Goal: Task Accomplishment & Management: Complete application form

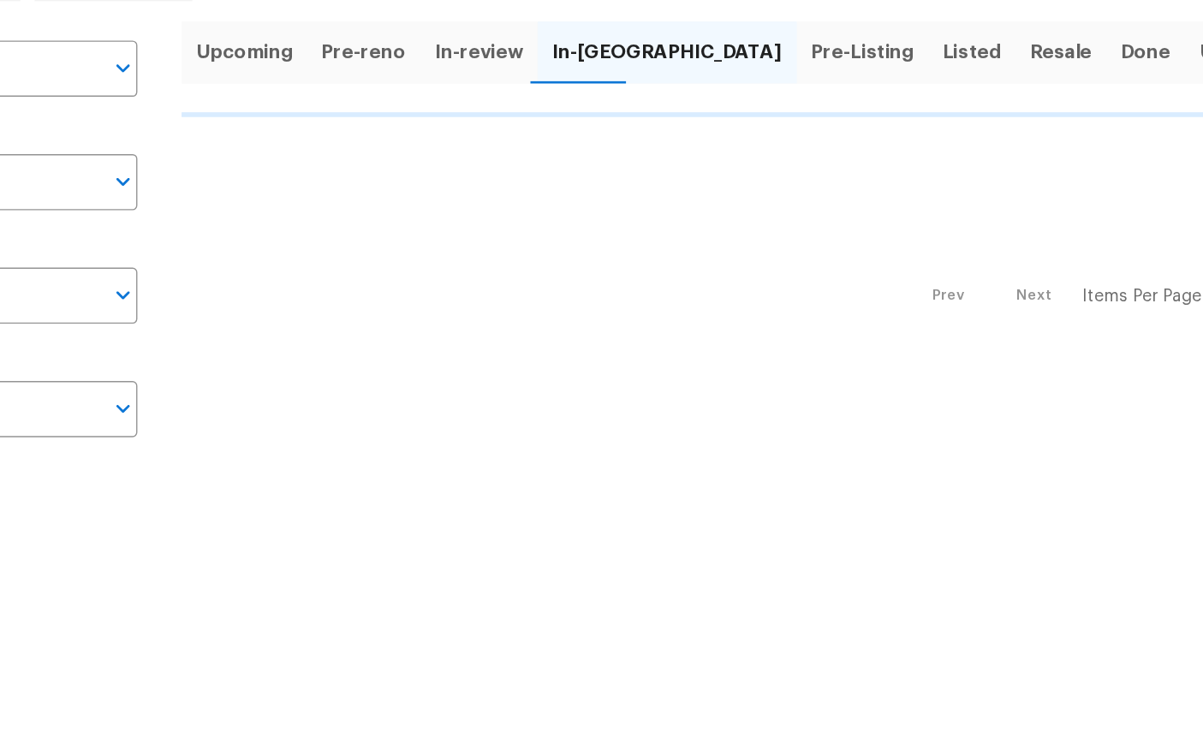
scroll to position [163, 175]
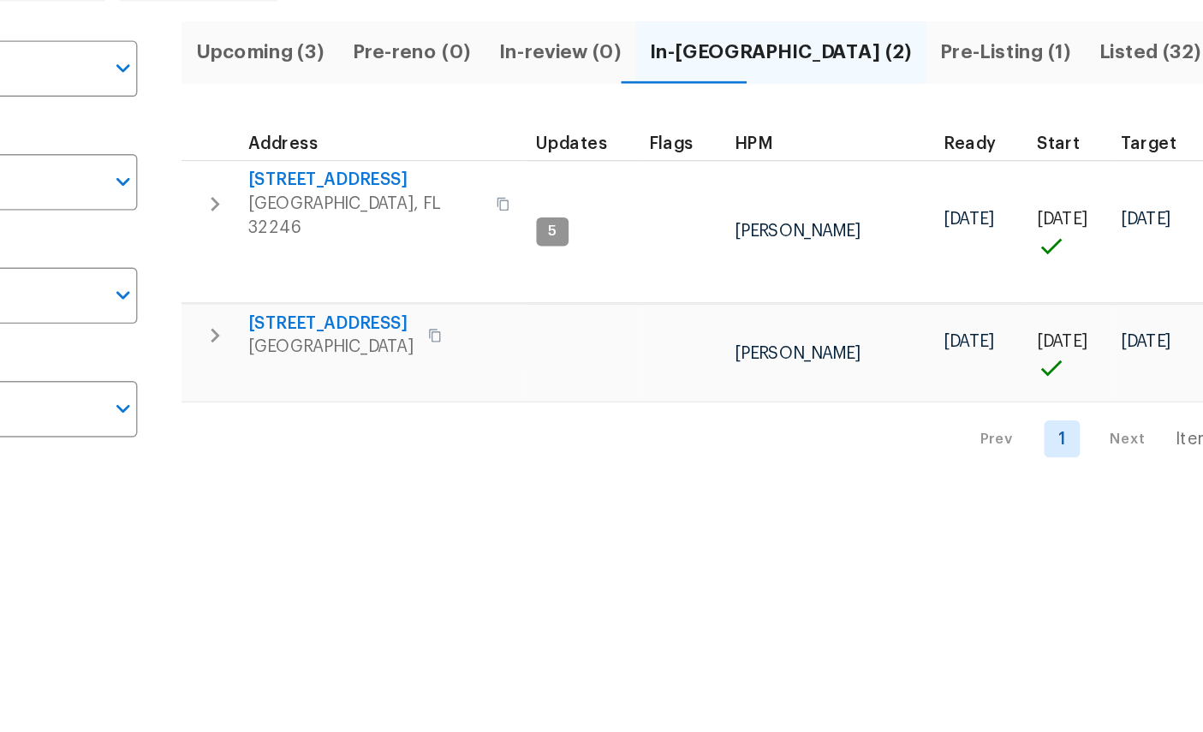
click at [838, 178] on button "Pre-Listing (1)" at bounding box center [895, 200] width 114 height 45
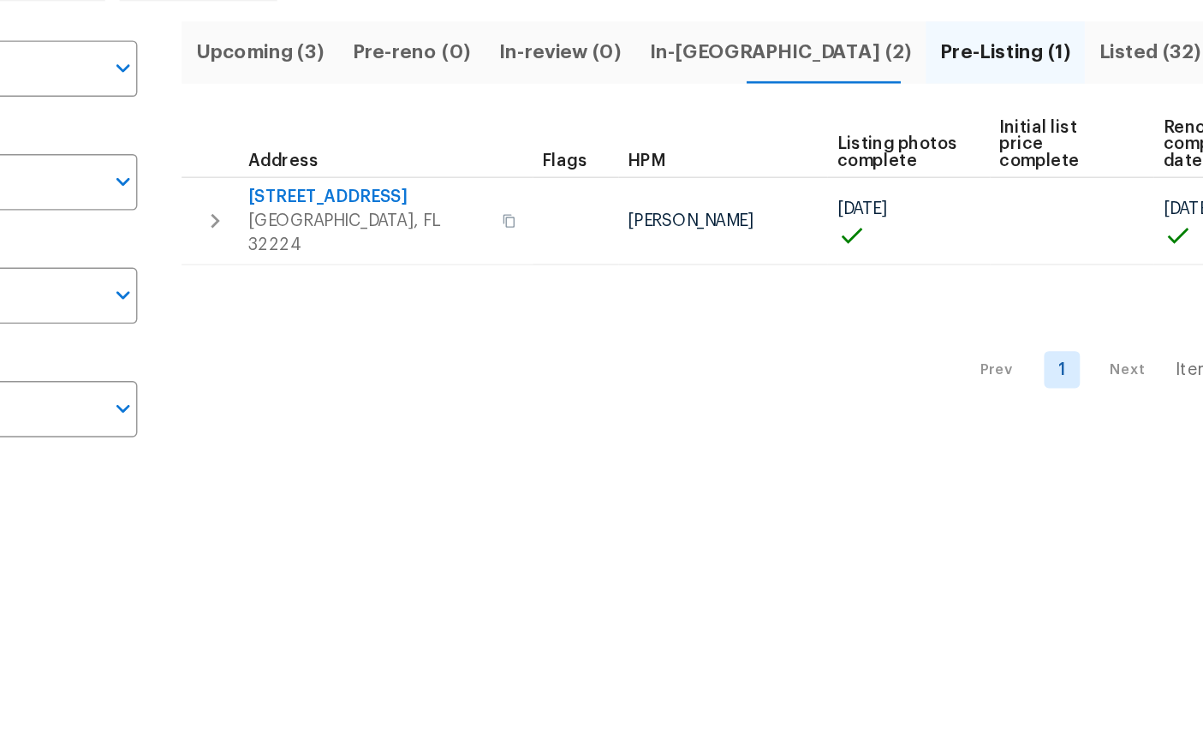
click at [641, 188] on span "In-[GEOGRAPHIC_DATA] (2)" at bounding box center [735, 200] width 188 height 24
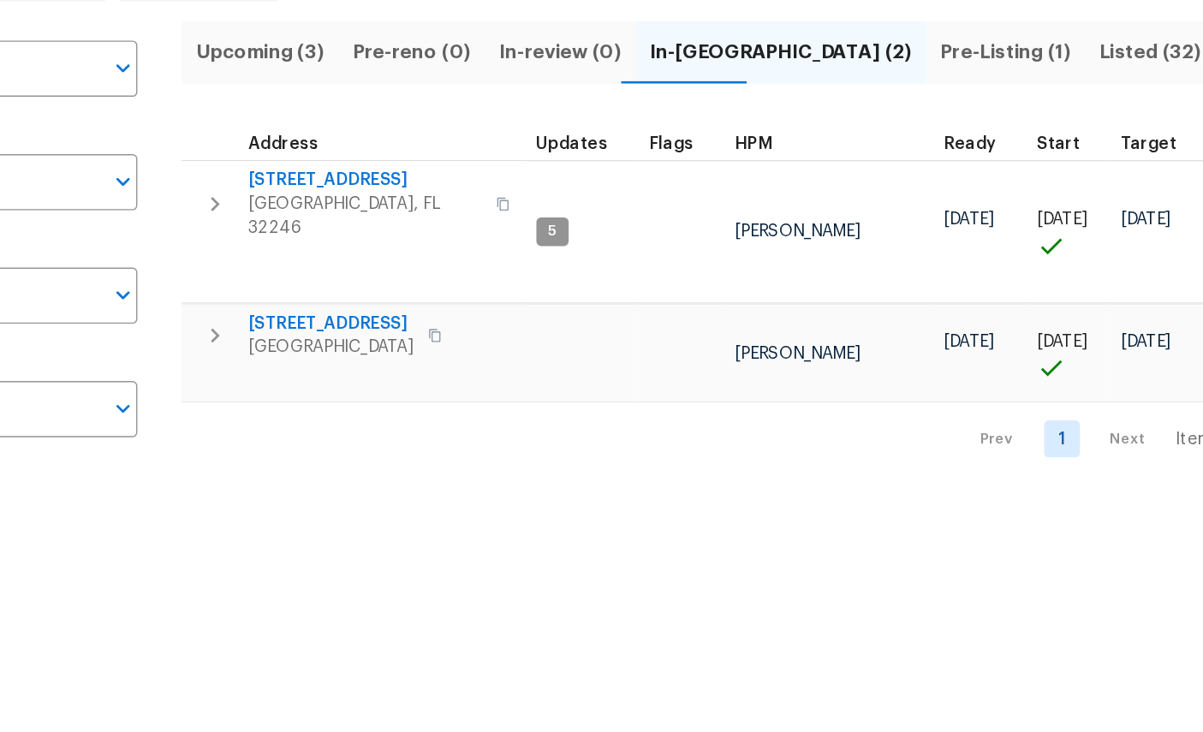
click at [353, 386] on span "5453 S Bend Cir N" at bounding box center [412, 394] width 118 height 17
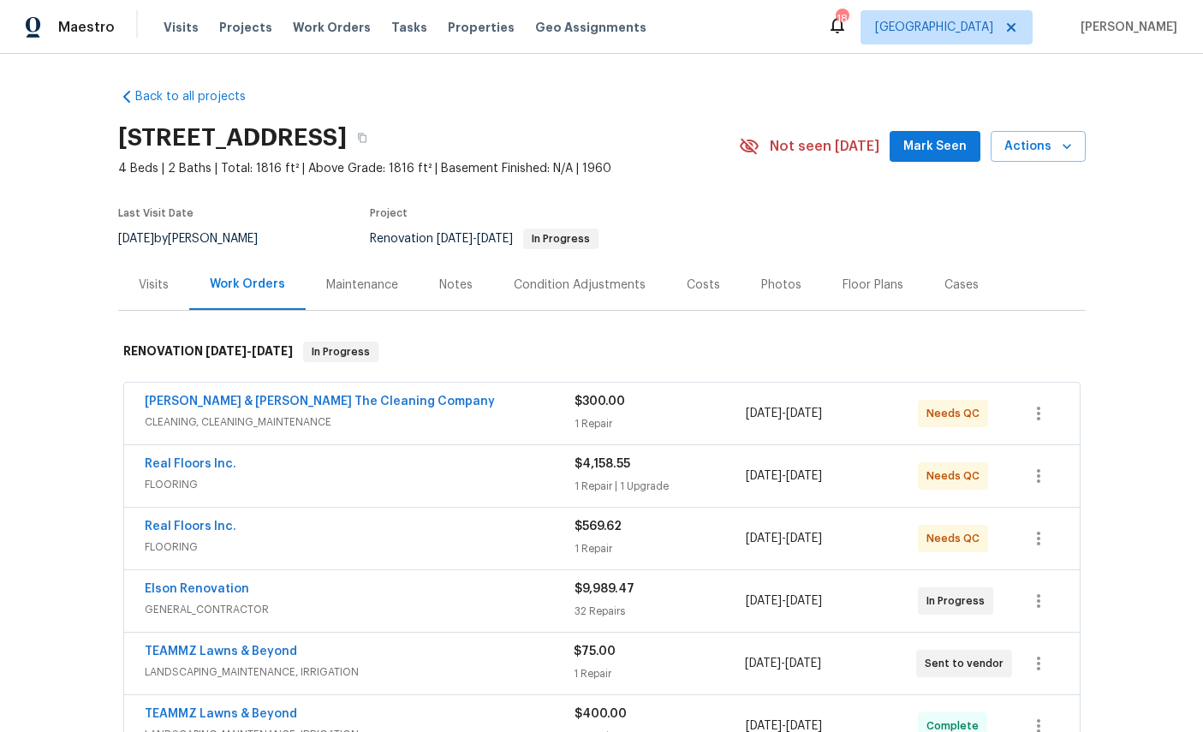
click at [170, 470] on link "Real Floors Inc." at bounding box center [191, 464] width 92 height 12
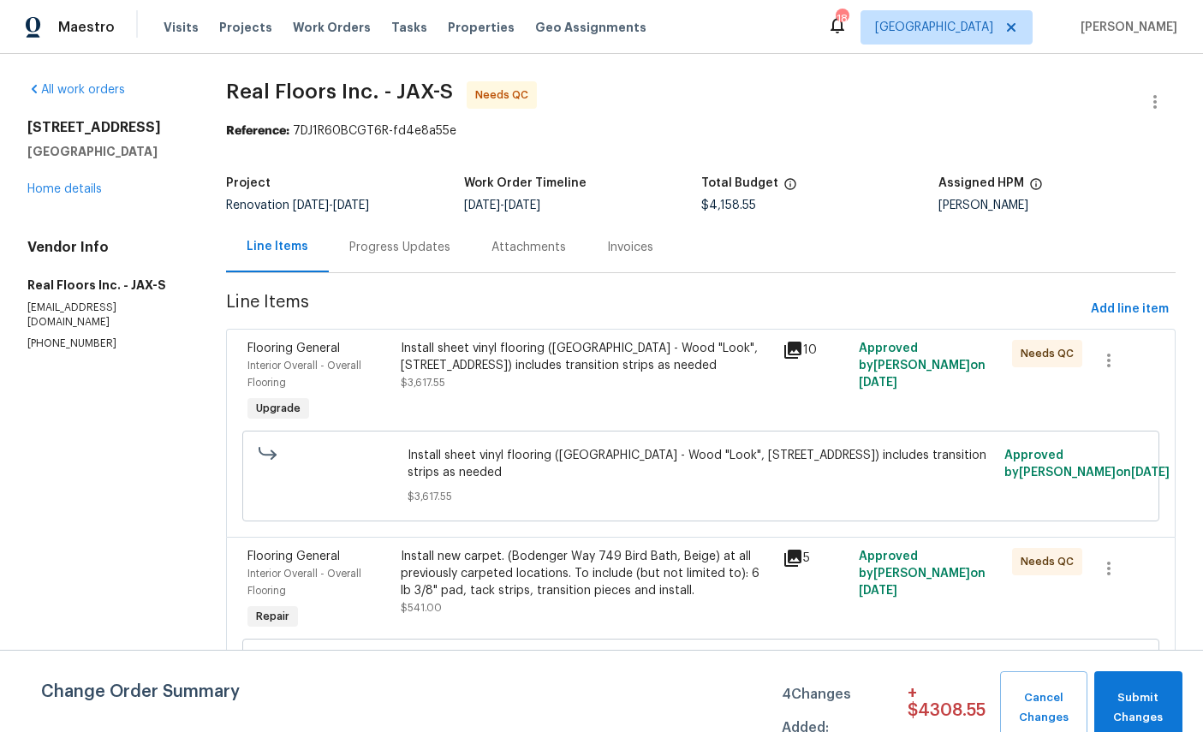
click at [284, 371] on span "Interior Overall - Overall Flooring" at bounding box center [305, 374] width 114 height 27
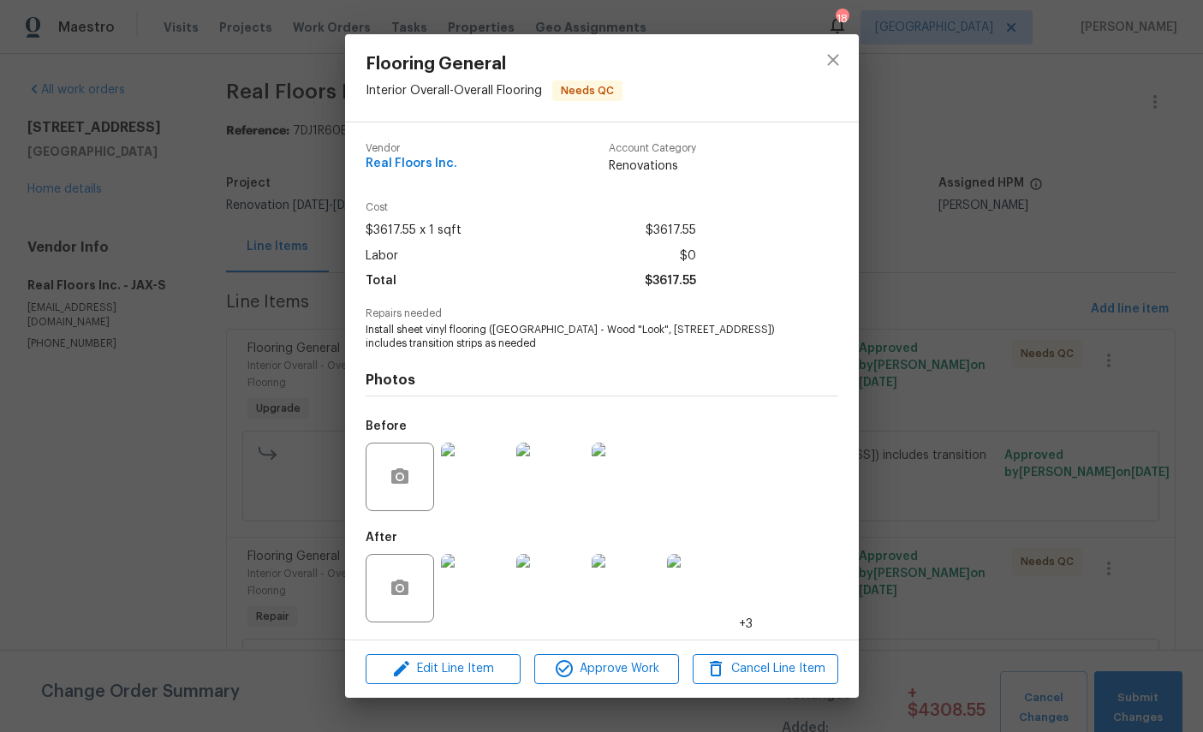
click at [486, 600] on img at bounding box center [475, 588] width 69 height 69
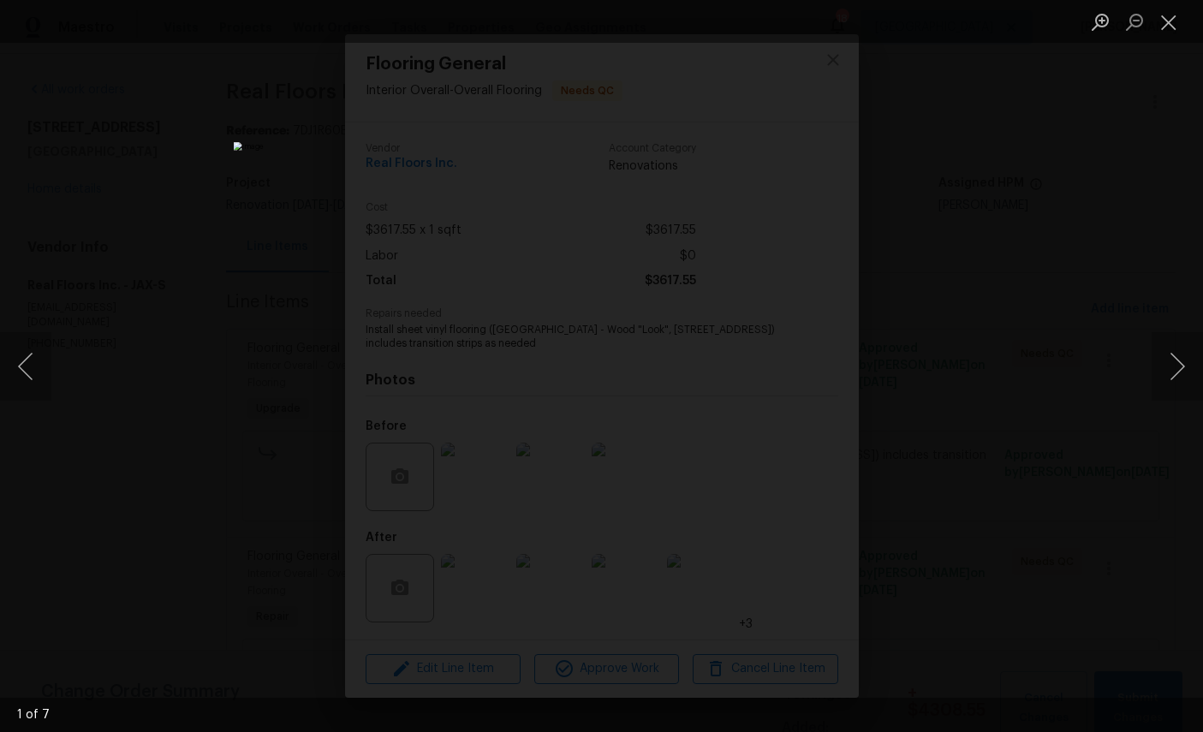
click at [1172, 370] on button "Next image" at bounding box center [1177, 366] width 51 height 69
click at [1185, 370] on button "Next image" at bounding box center [1177, 366] width 51 height 69
click at [19, 367] on button "Previous image" at bounding box center [25, 366] width 51 height 69
click at [21, 365] on button "Previous image" at bounding box center [25, 366] width 51 height 69
click at [1162, 361] on button "Next image" at bounding box center [1177, 366] width 51 height 69
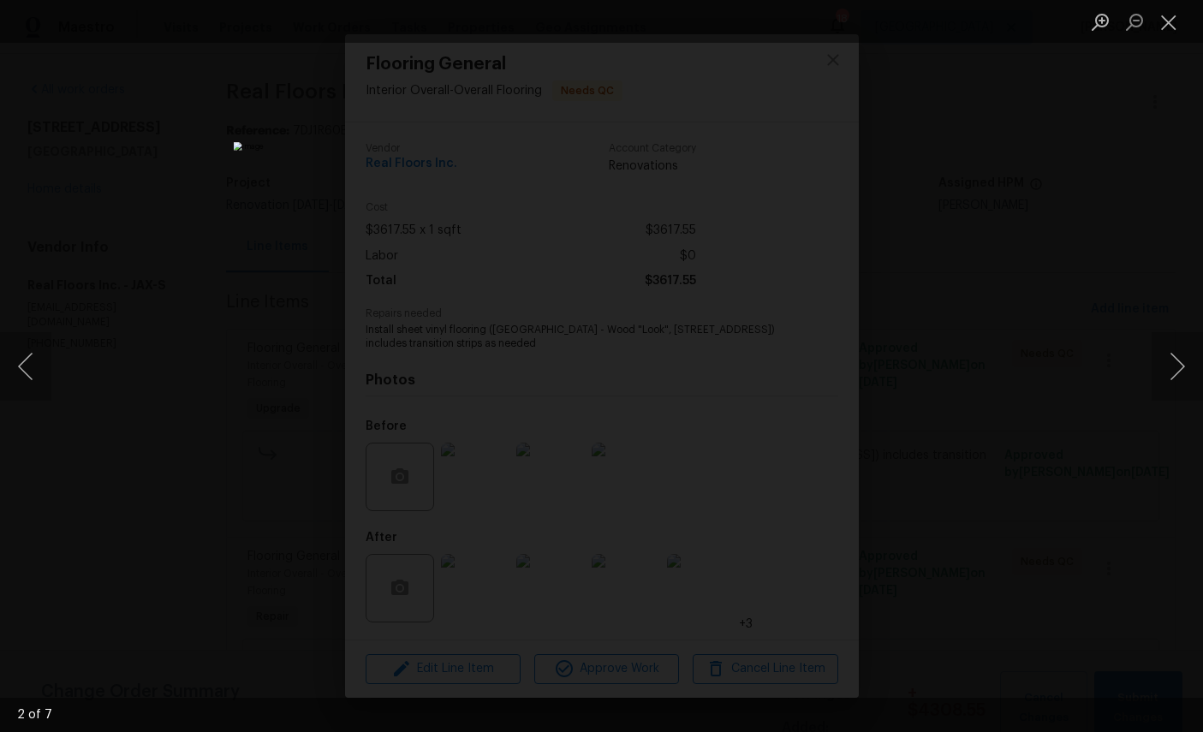
click at [1170, 367] on button "Next image" at bounding box center [1177, 366] width 51 height 69
click at [1165, 357] on button "Next image" at bounding box center [1177, 366] width 51 height 69
click at [1187, 370] on button "Next image" at bounding box center [1177, 366] width 51 height 69
click at [1175, 372] on button "Next image" at bounding box center [1177, 366] width 51 height 69
click at [1184, 370] on button "Next image" at bounding box center [1177, 366] width 51 height 69
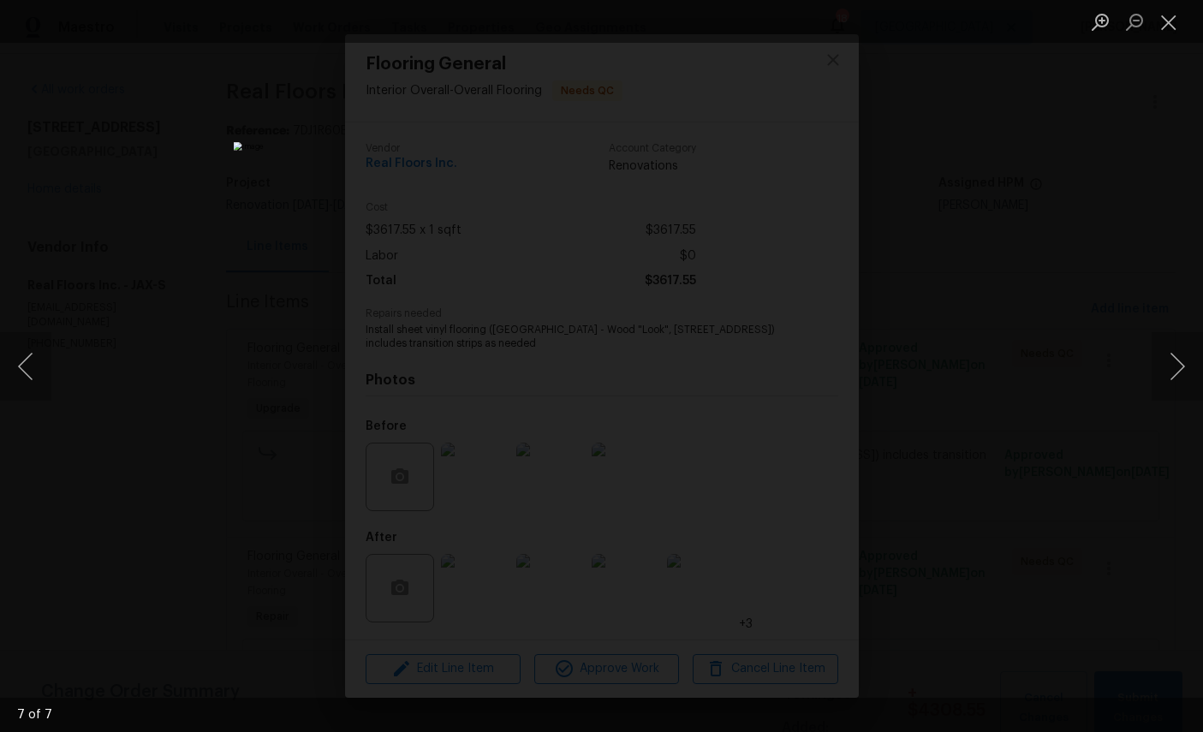
click at [1171, 372] on button "Next image" at bounding box center [1177, 366] width 51 height 69
click at [1181, 378] on button "Next image" at bounding box center [1177, 366] width 51 height 69
click at [1183, 27] on button "Close lightbox" at bounding box center [1169, 22] width 34 height 30
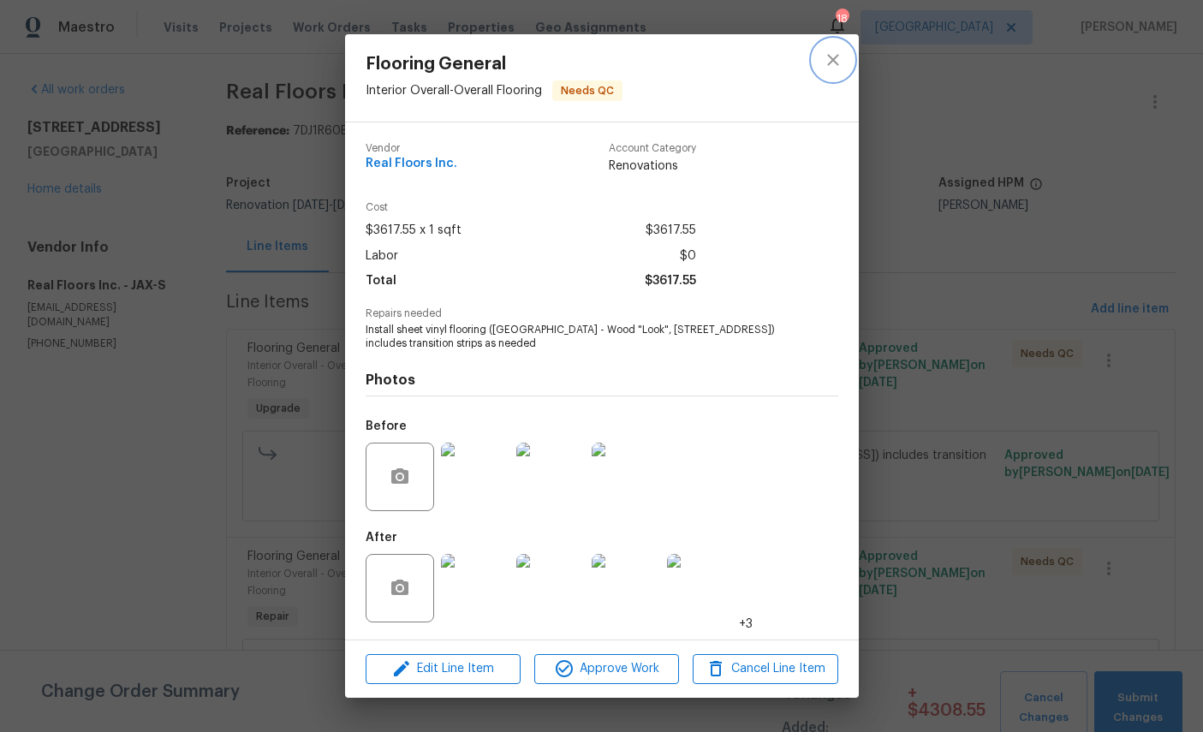
click at [840, 50] on icon "close" at bounding box center [833, 60] width 21 height 21
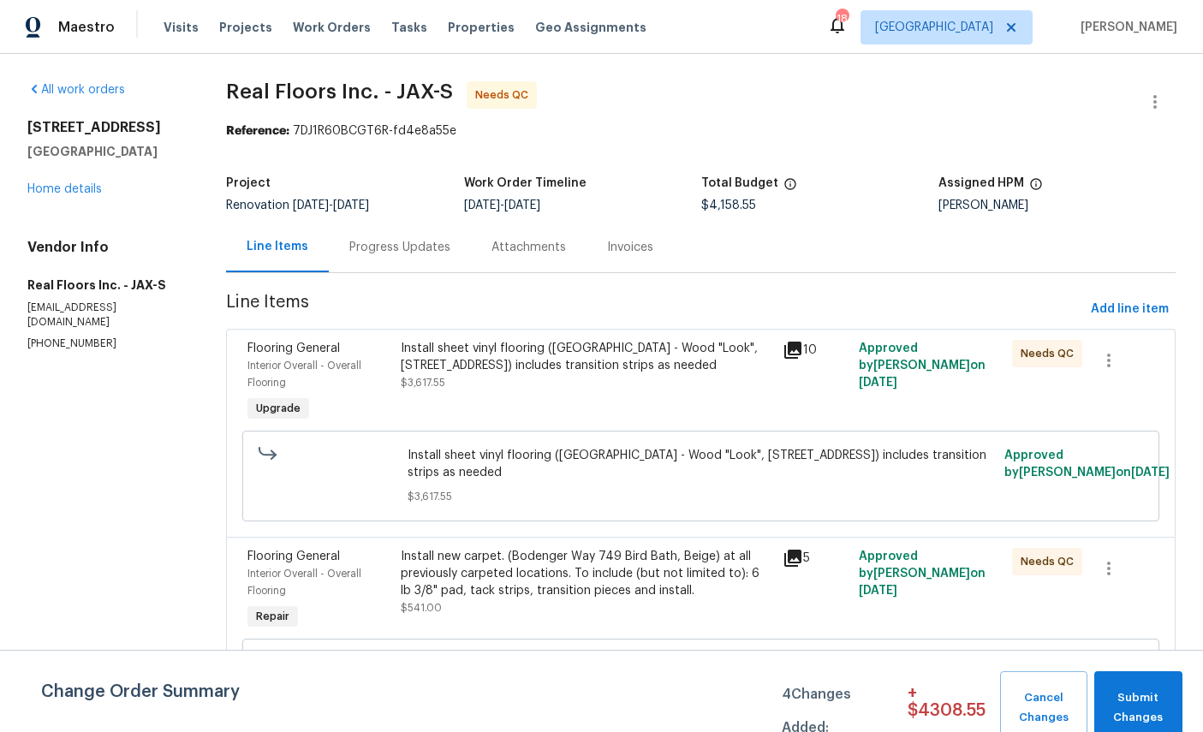
click at [64, 185] on link "Home details" at bounding box center [64, 189] width 75 height 12
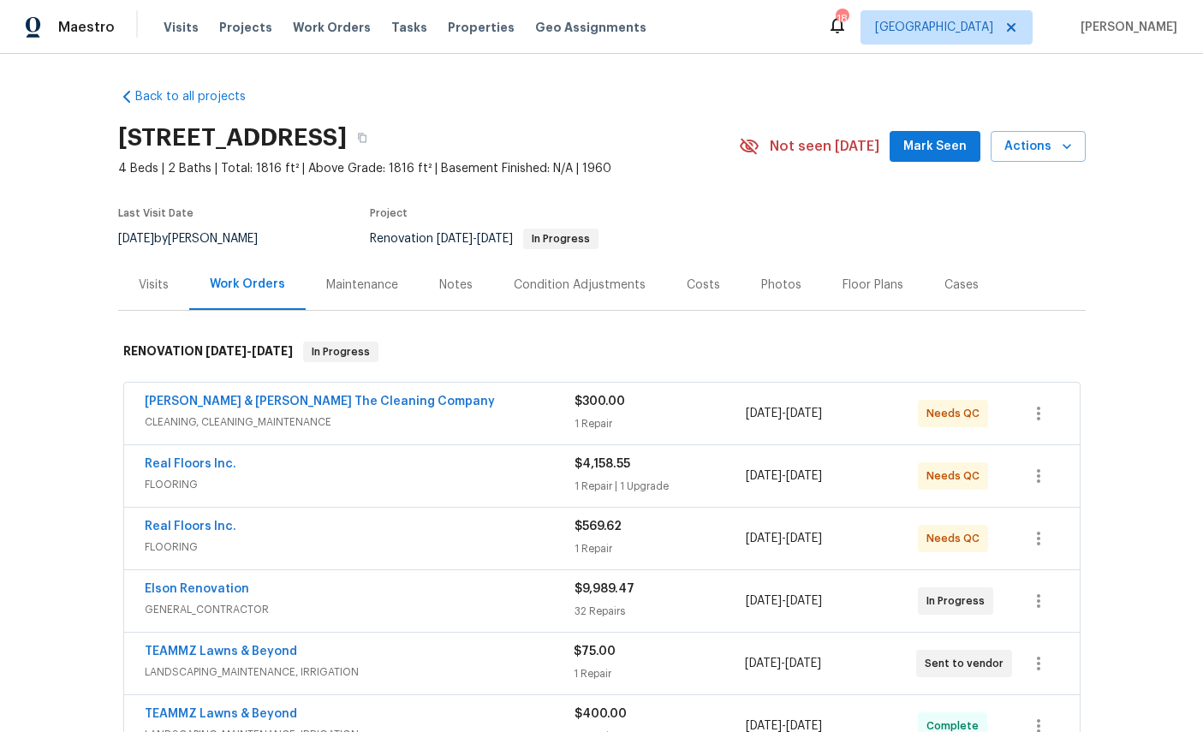
click at [731, 268] on div "Costs" at bounding box center [703, 285] width 75 height 51
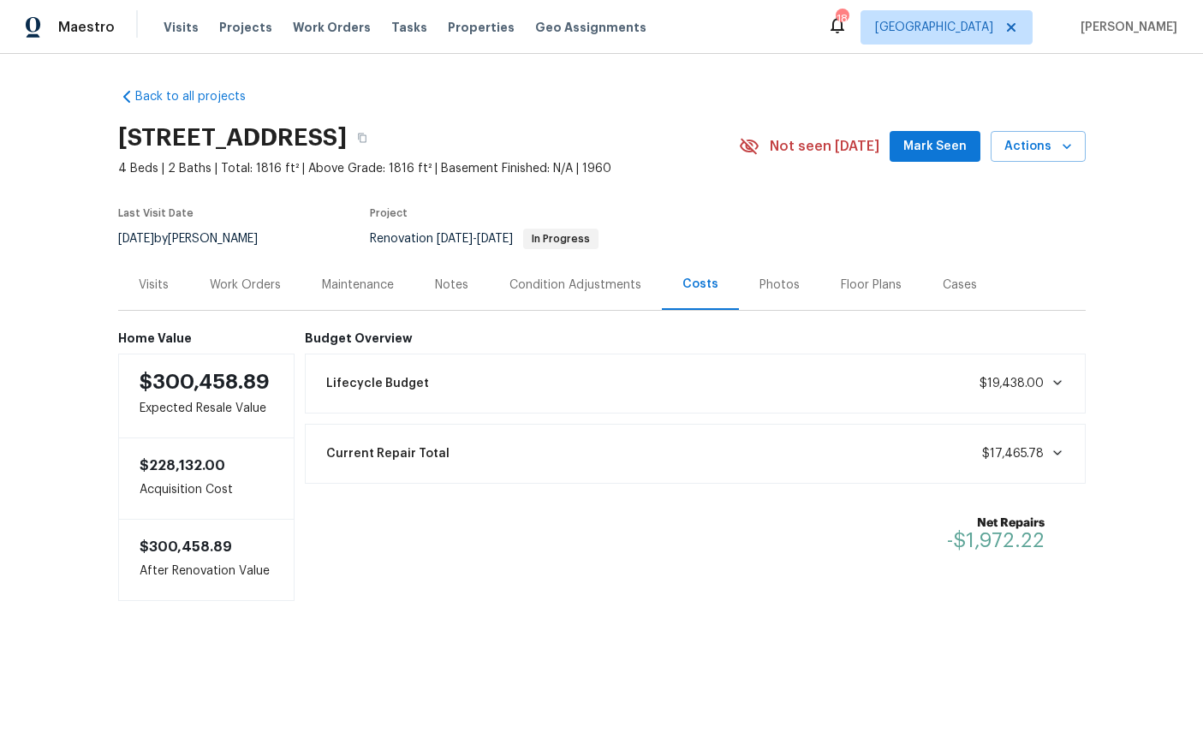
click at [259, 284] on div "Work Orders" at bounding box center [245, 285] width 71 height 17
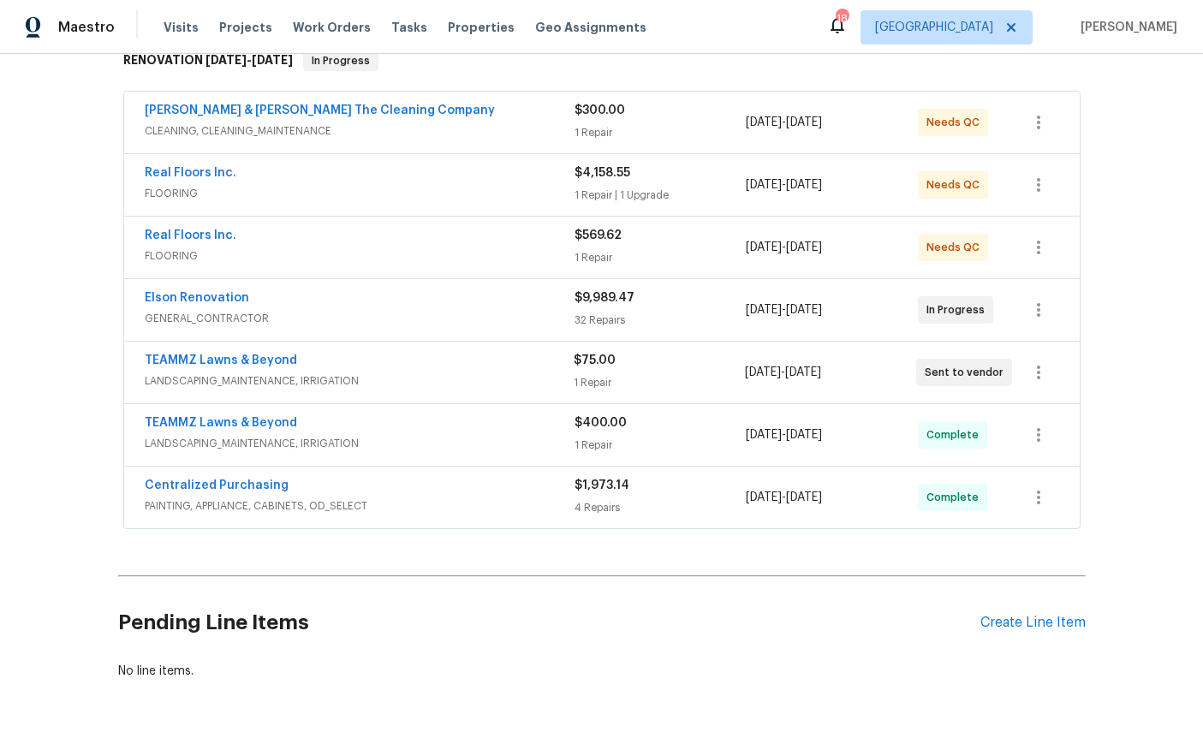
scroll to position [290, 0]
click at [170, 295] on link "Elson Renovation" at bounding box center [197, 299] width 104 height 12
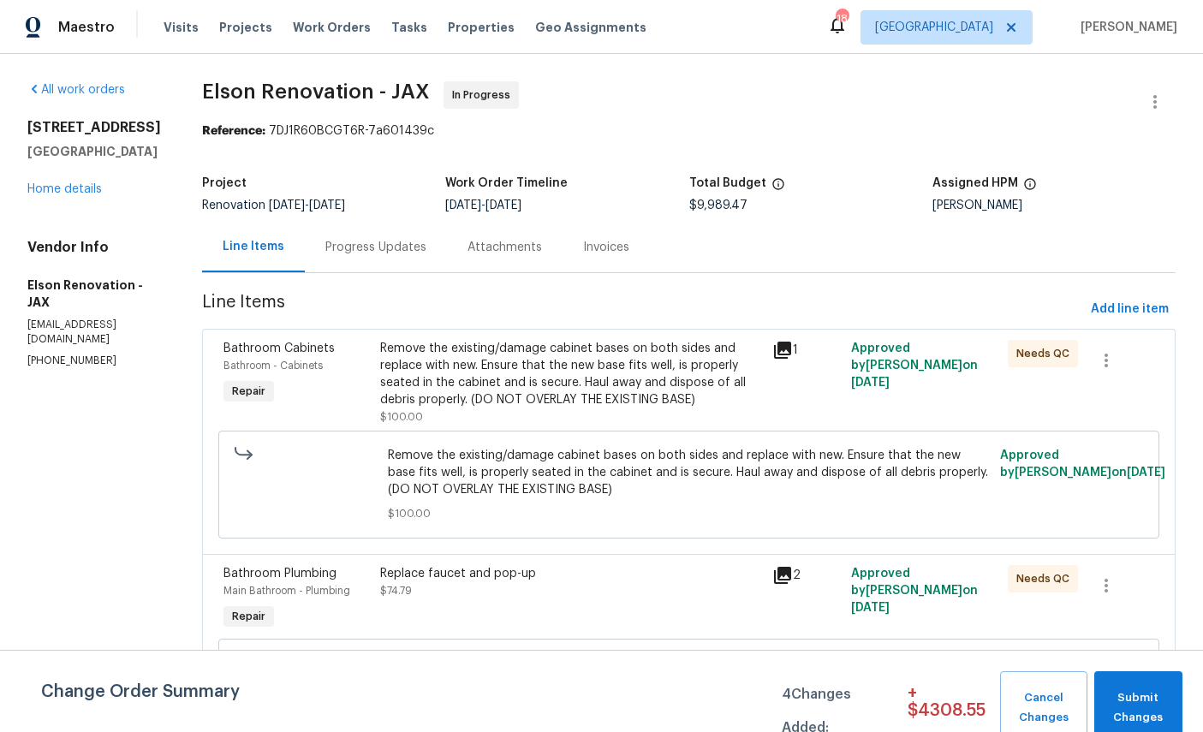
click at [74, 195] on link "Home details" at bounding box center [64, 189] width 75 height 12
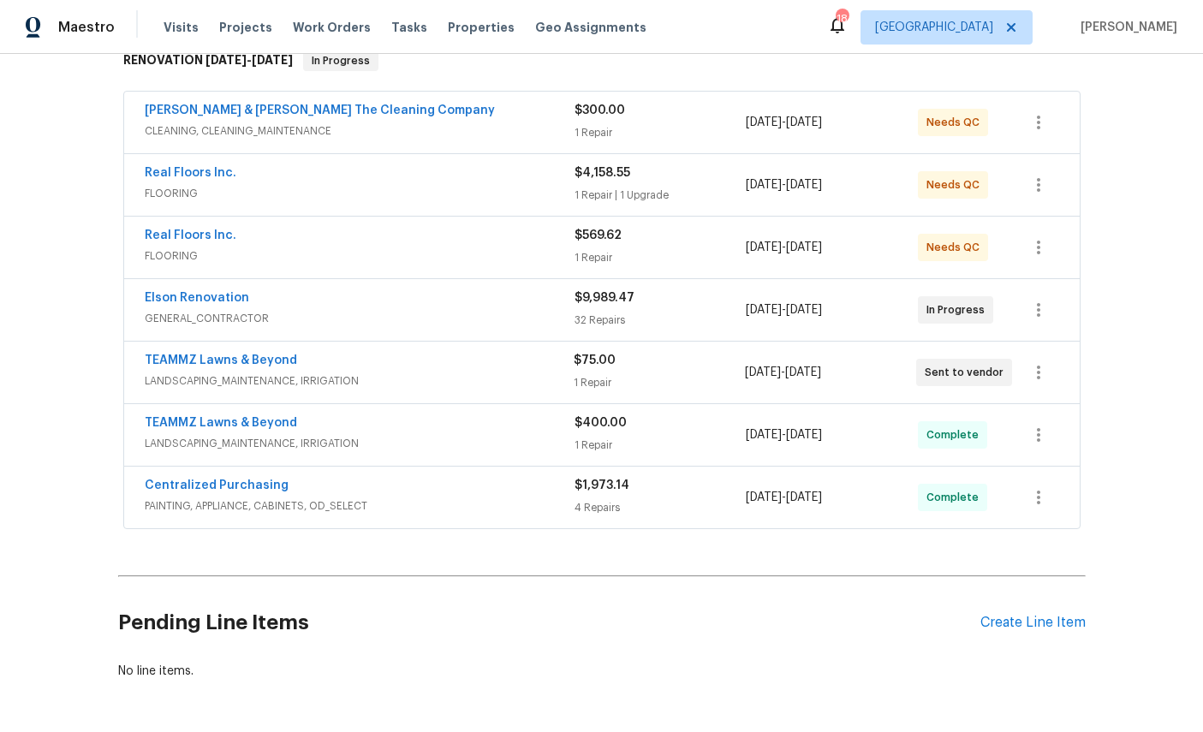
scroll to position [290, 0]
click at [1029, 626] on div "Create Line Item" at bounding box center [1033, 624] width 105 height 16
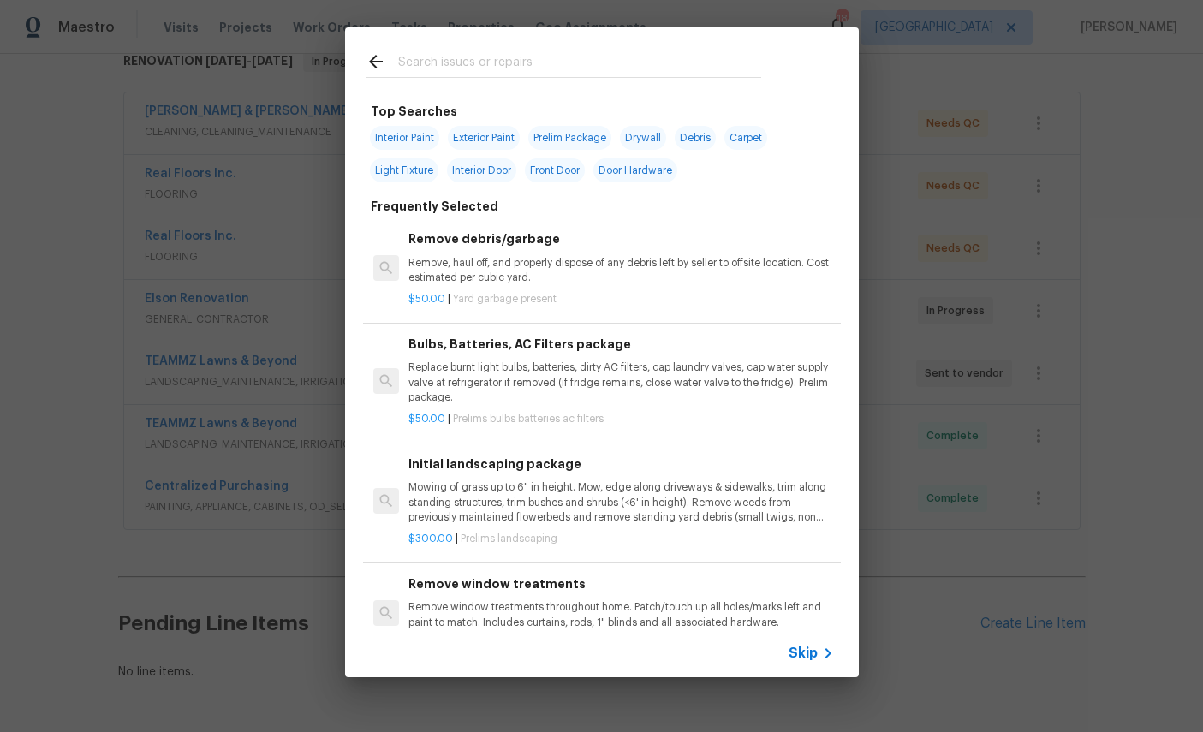
click at [579, 63] on input "text" at bounding box center [579, 64] width 363 height 26
click at [578, 63] on input "text" at bounding box center [579, 64] width 363 height 26
type input "Doors"
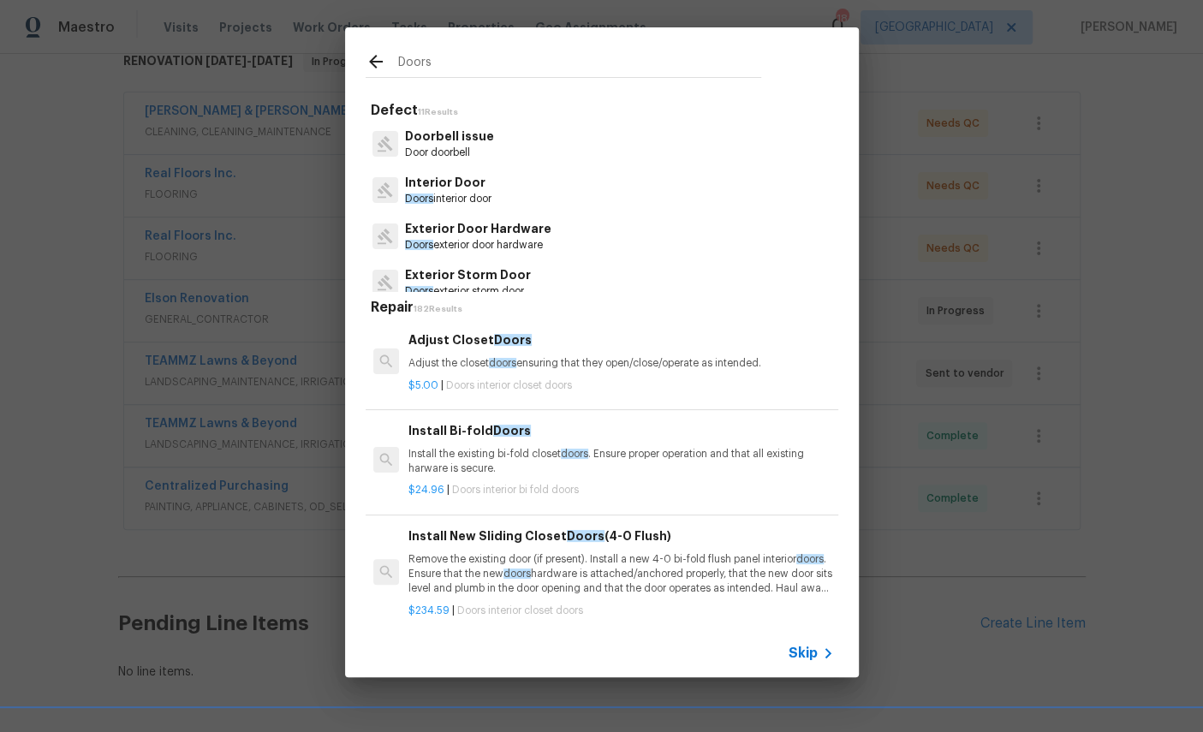
click at [461, 198] on p "Doors interior door" at bounding box center [448, 199] width 87 height 15
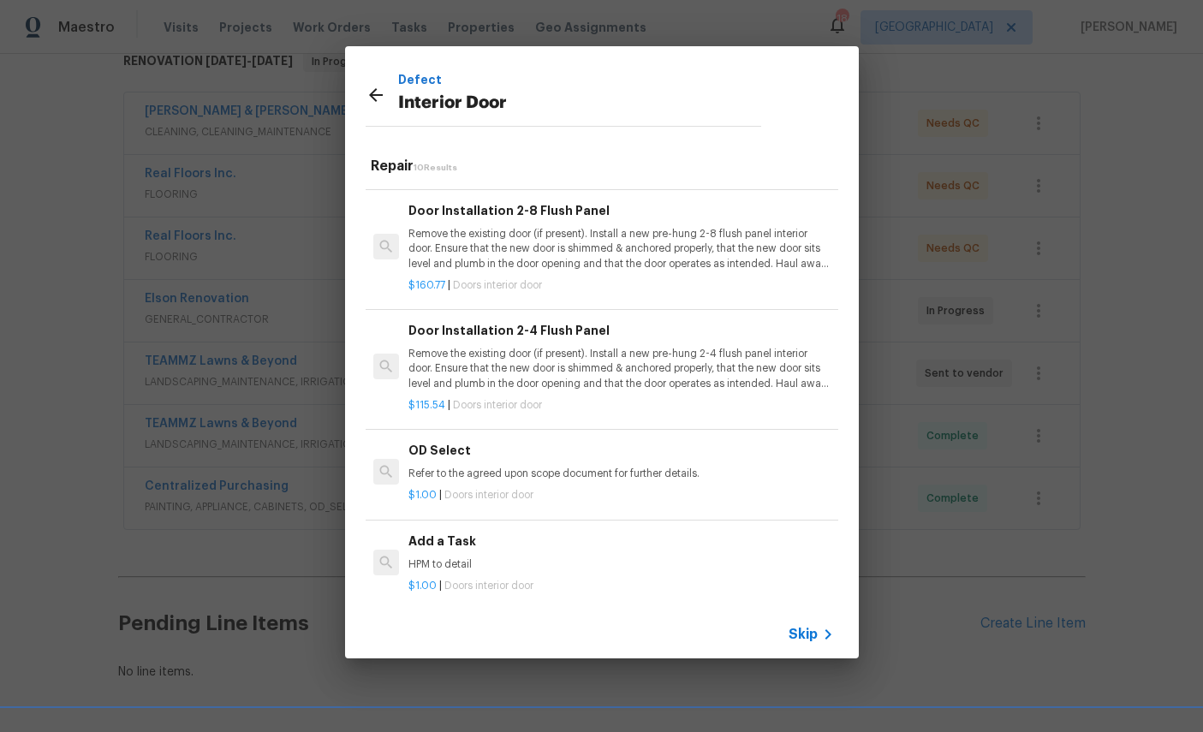
scroll to position [692, 0]
click at [453, 543] on h6 "Add a Task" at bounding box center [621, 542] width 425 height 19
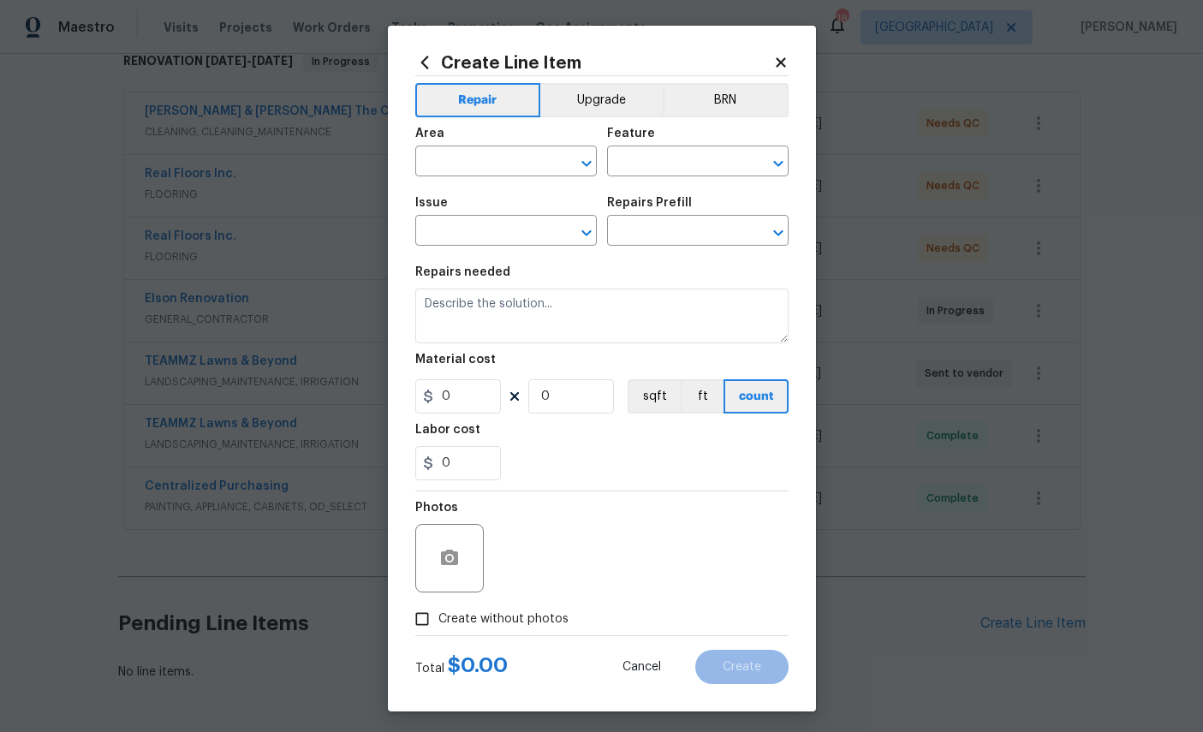
type input "Interior Door"
type input "Add a Task $1.00"
type textarea "HPM to detail"
type input "1"
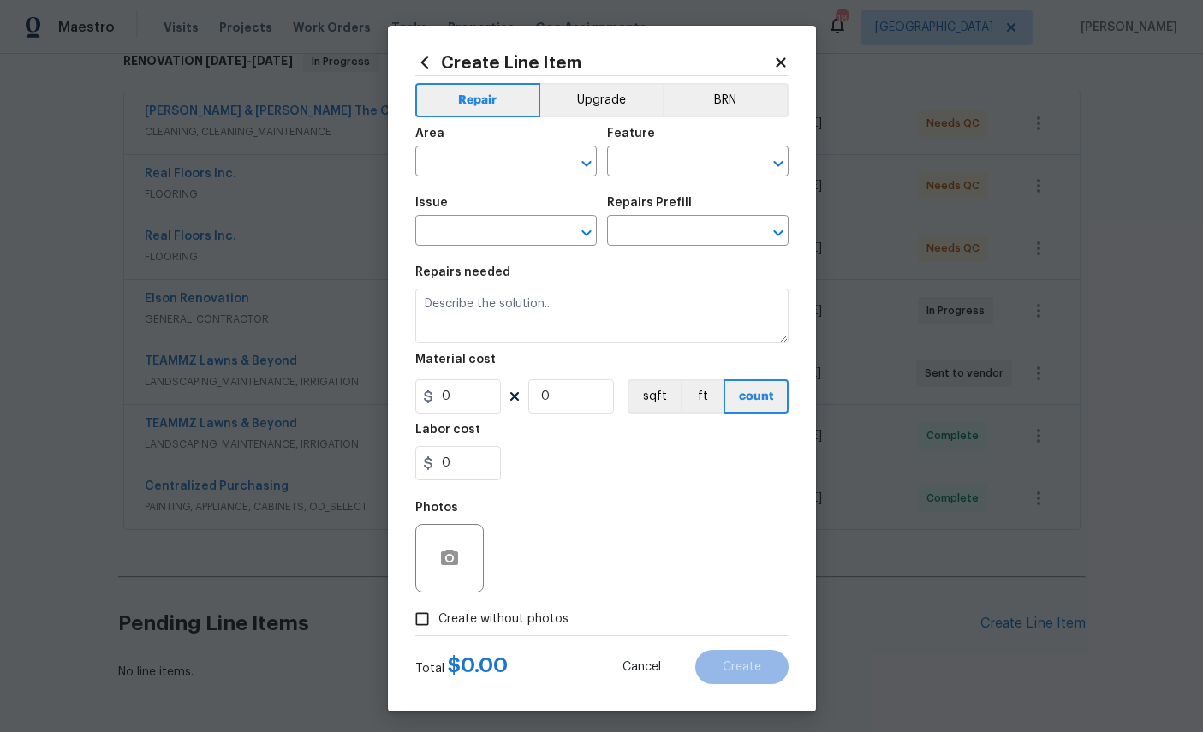
type input "1"
click at [499, 162] on input "text" at bounding box center [482, 163] width 134 height 27
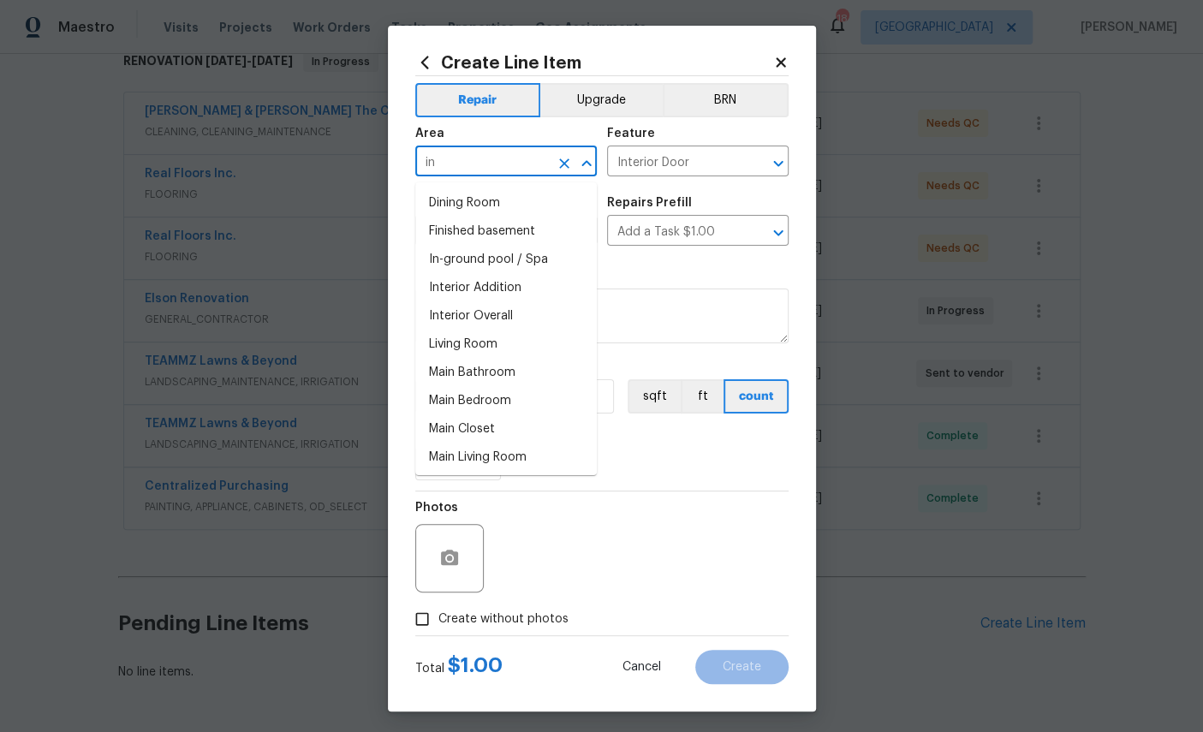
type input "i"
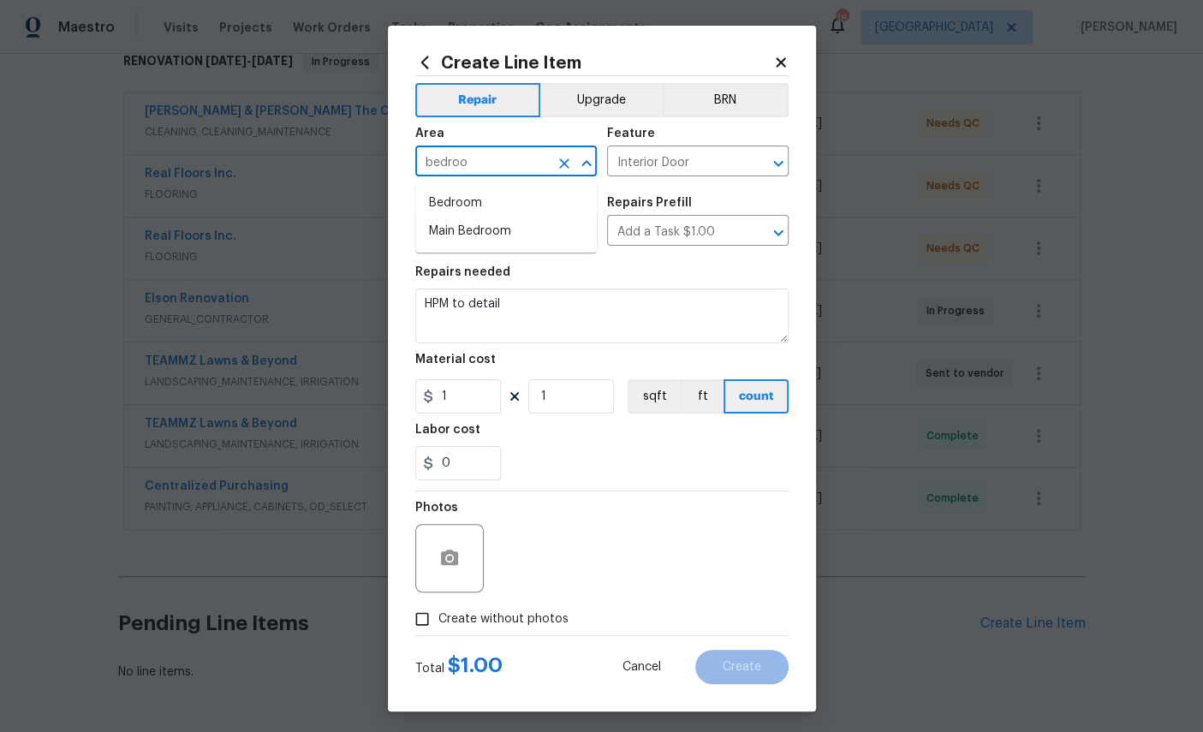
click at [504, 199] on li "Bedroom" at bounding box center [506, 203] width 182 height 28
type input "Bedroom"
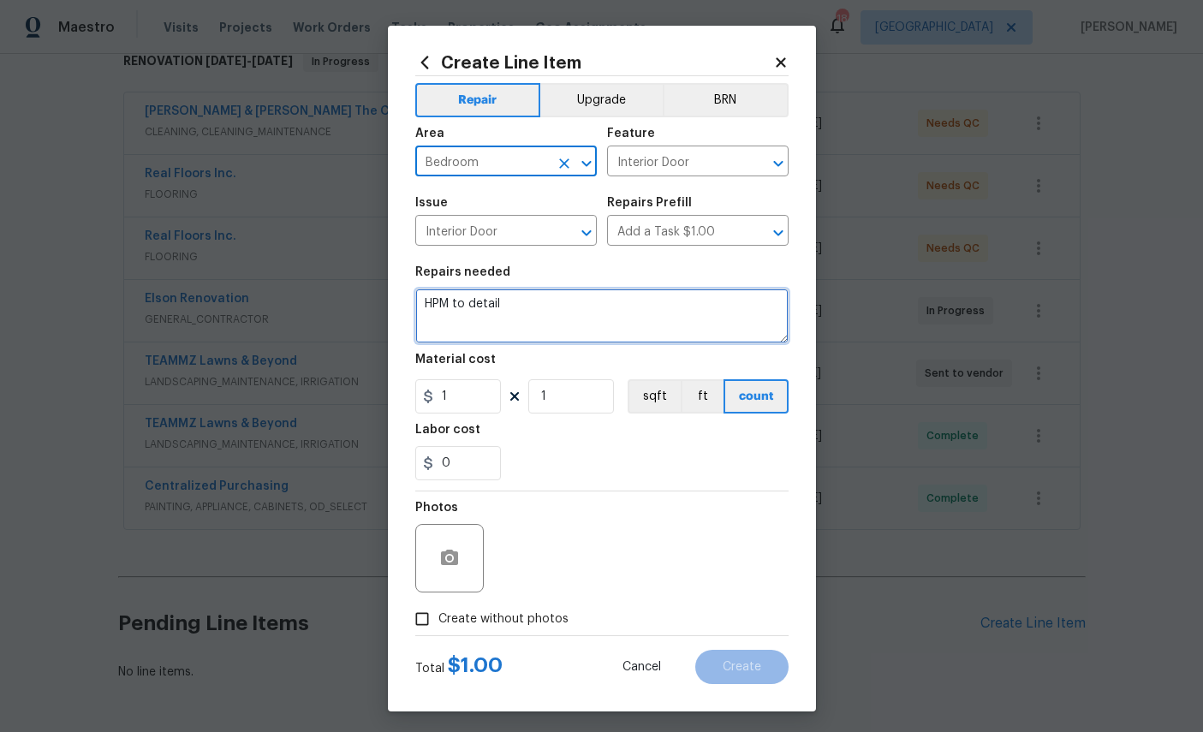
click at [584, 304] on textarea "HPM to detail" at bounding box center [601, 316] width 373 height 55
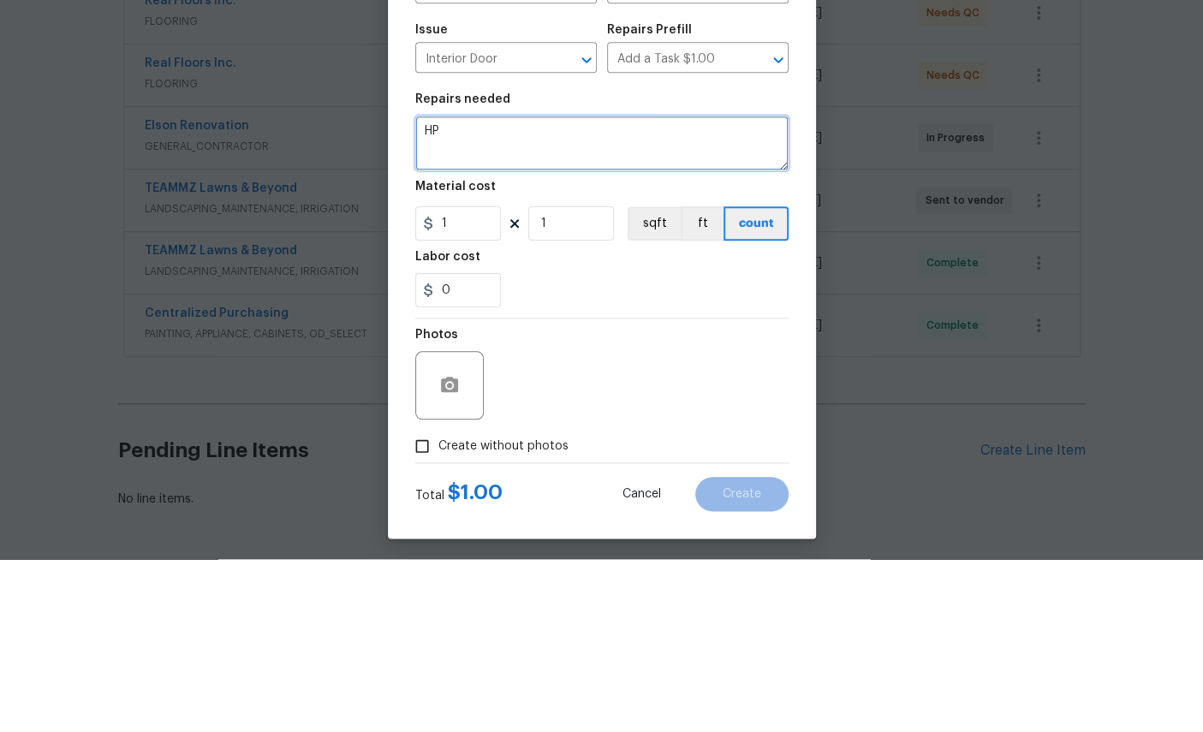
type textarea "H"
type textarea "Shave down entry doors and closet doors for new carpet install"
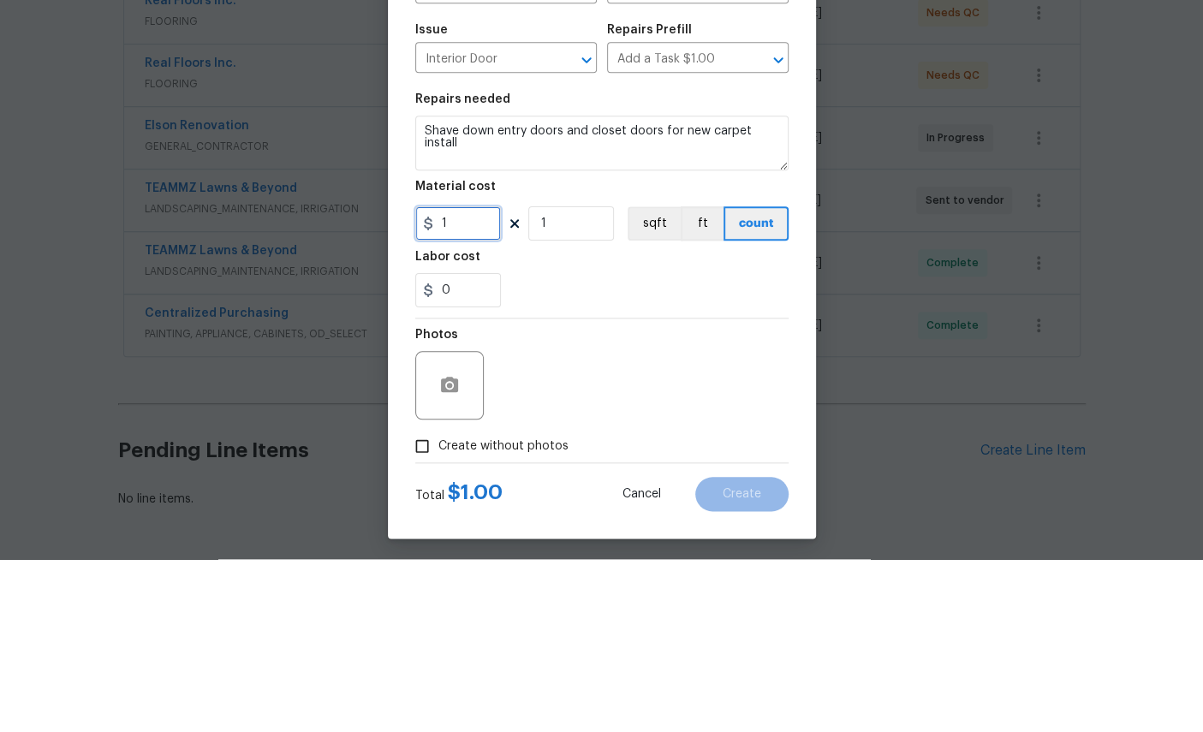
click at [474, 379] on input "1" at bounding box center [458, 396] width 86 height 34
type input "20"
click at [582, 379] on input "1" at bounding box center [571, 396] width 86 height 34
type input "8"
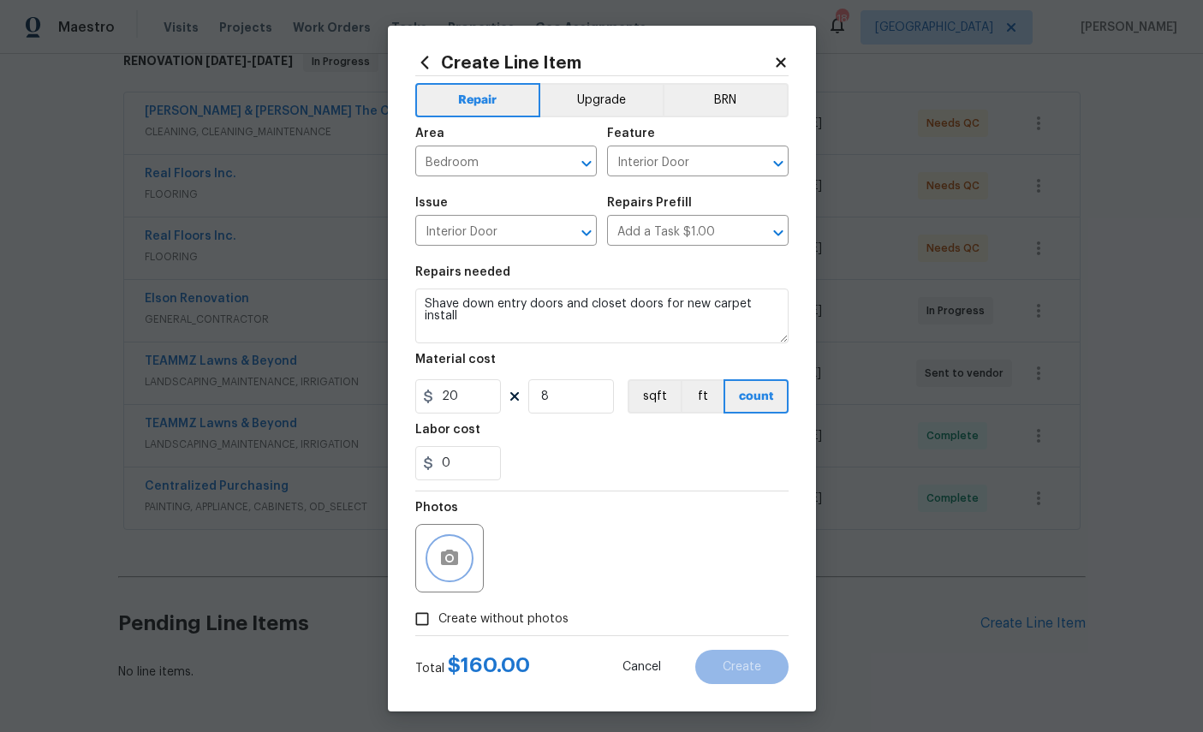
click at [458, 566] on icon "button" at bounding box center [449, 558] width 21 height 21
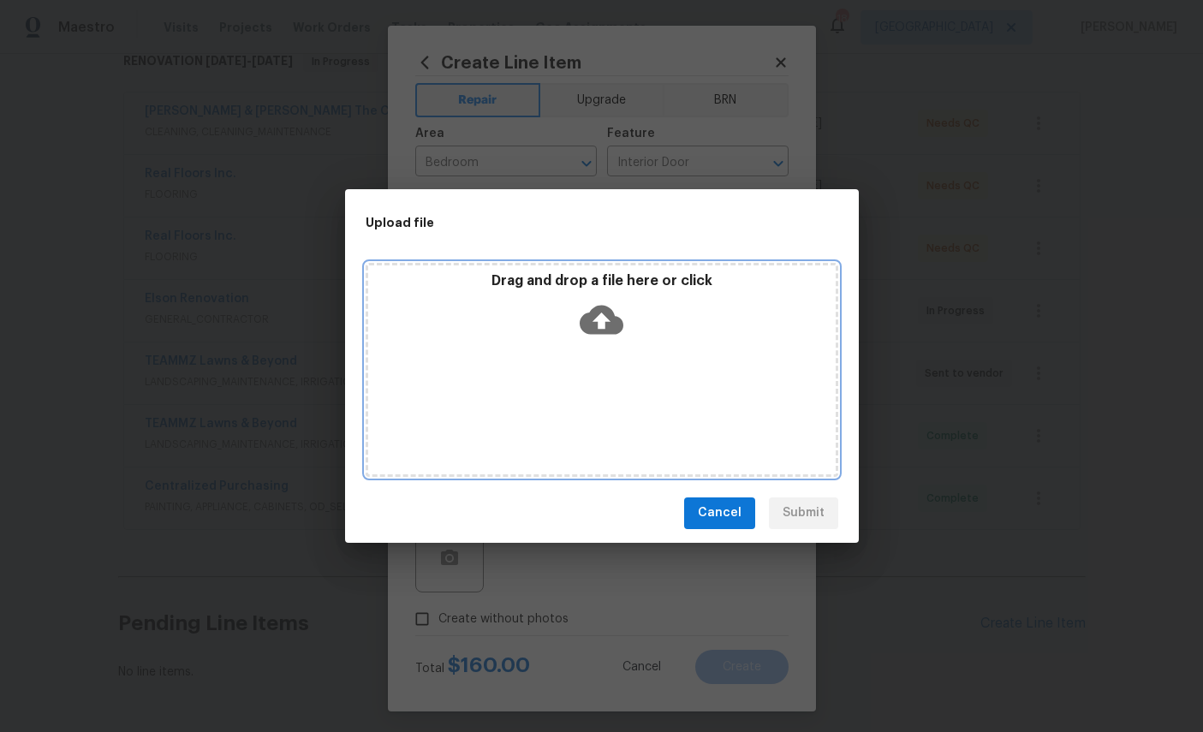
click at [620, 326] on icon at bounding box center [602, 319] width 44 height 29
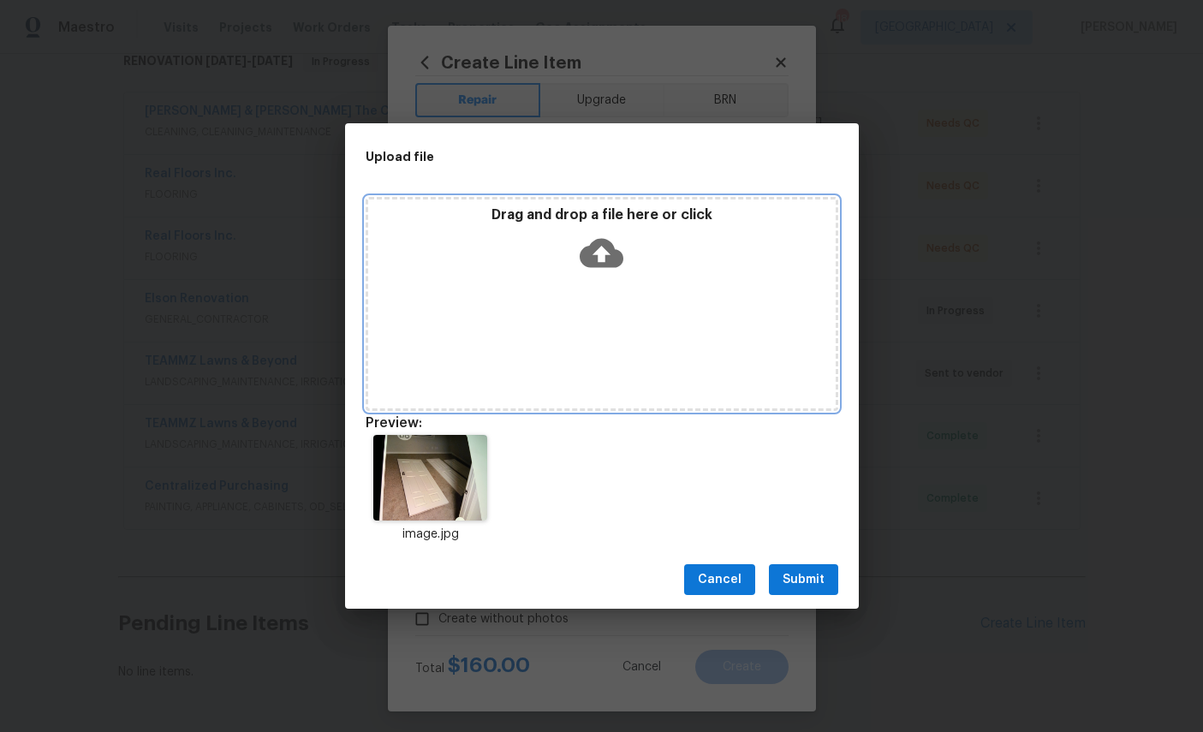
click at [621, 254] on icon at bounding box center [602, 253] width 44 height 29
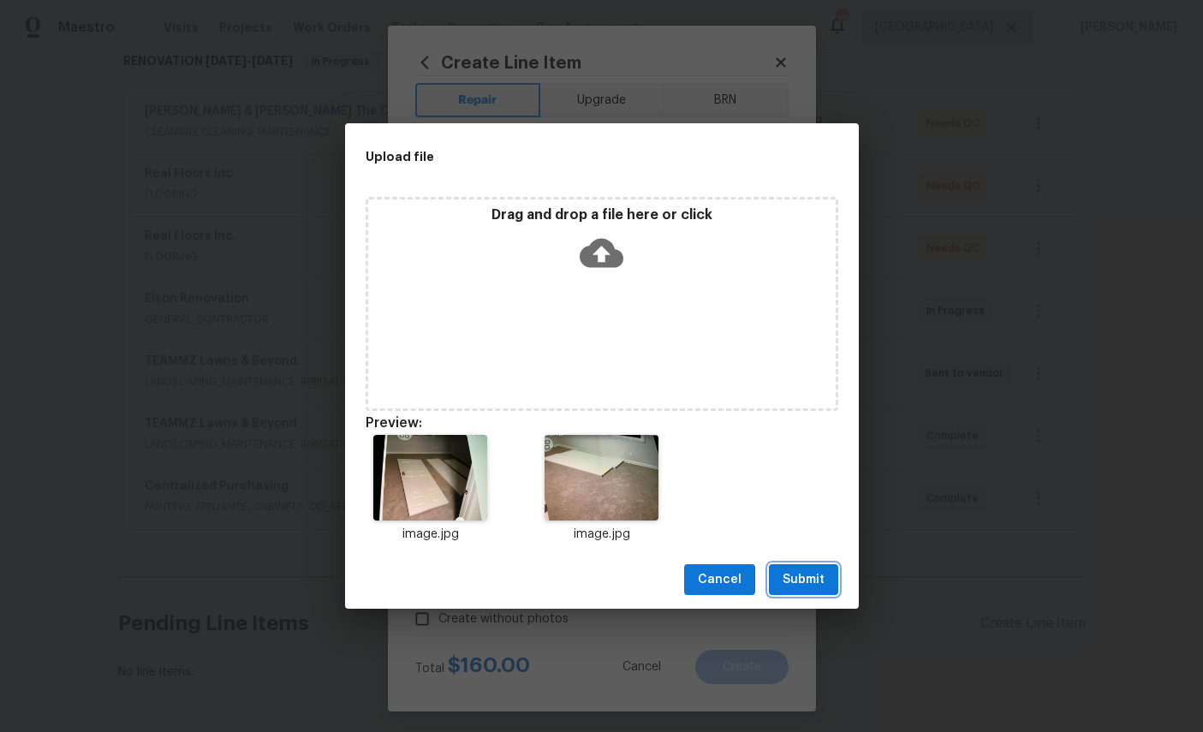
click at [810, 575] on span "Submit" at bounding box center [804, 580] width 42 height 21
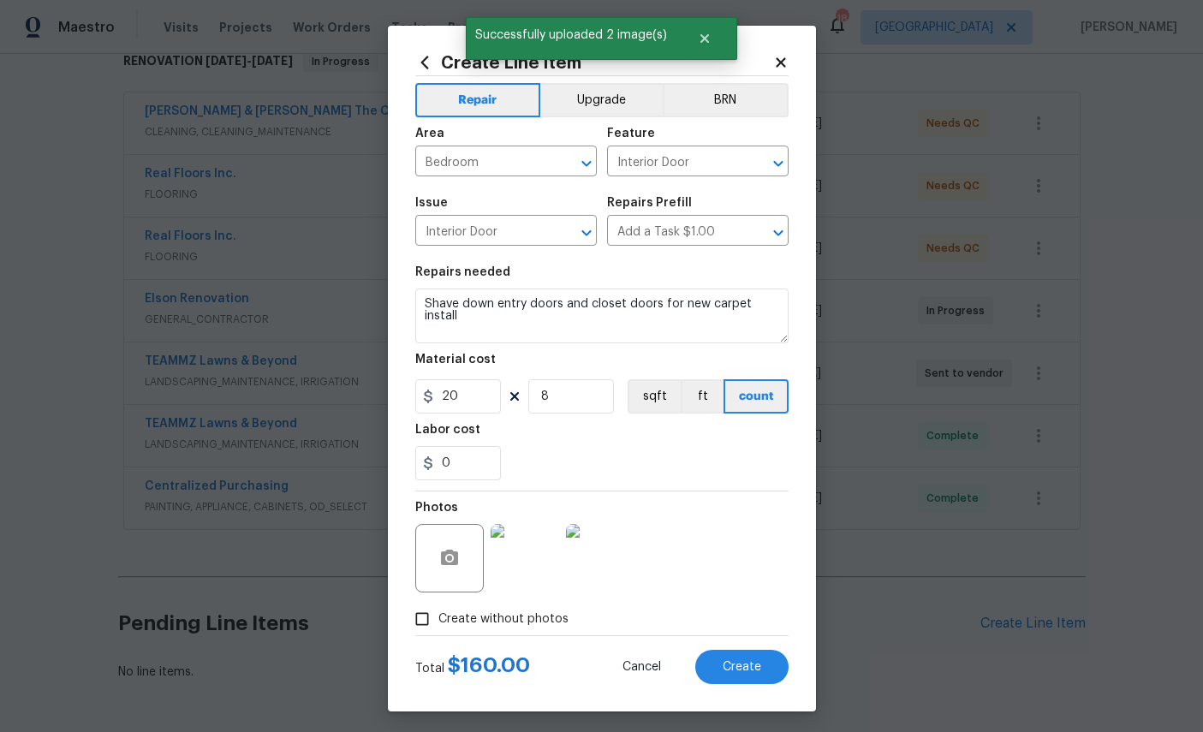
click at [752, 674] on span "Create" at bounding box center [742, 667] width 39 height 13
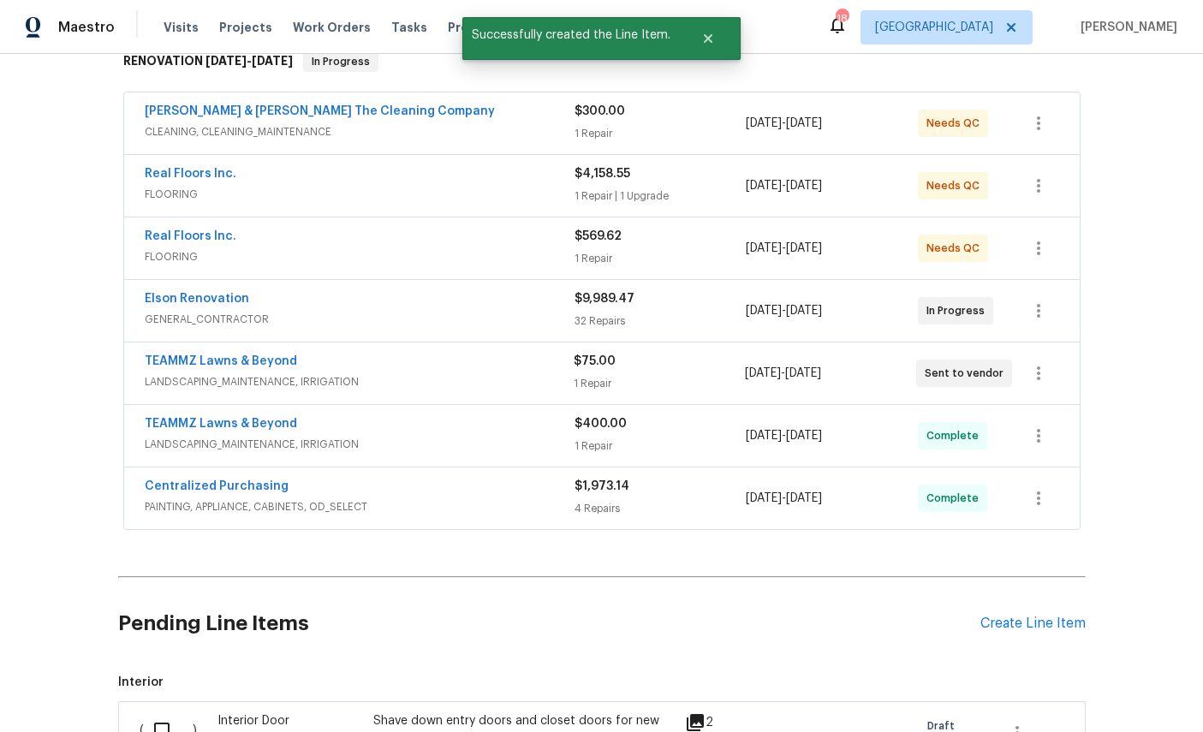
click at [180, 713] on input "checkbox" at bounding box center [168, 731] width 49 height 36
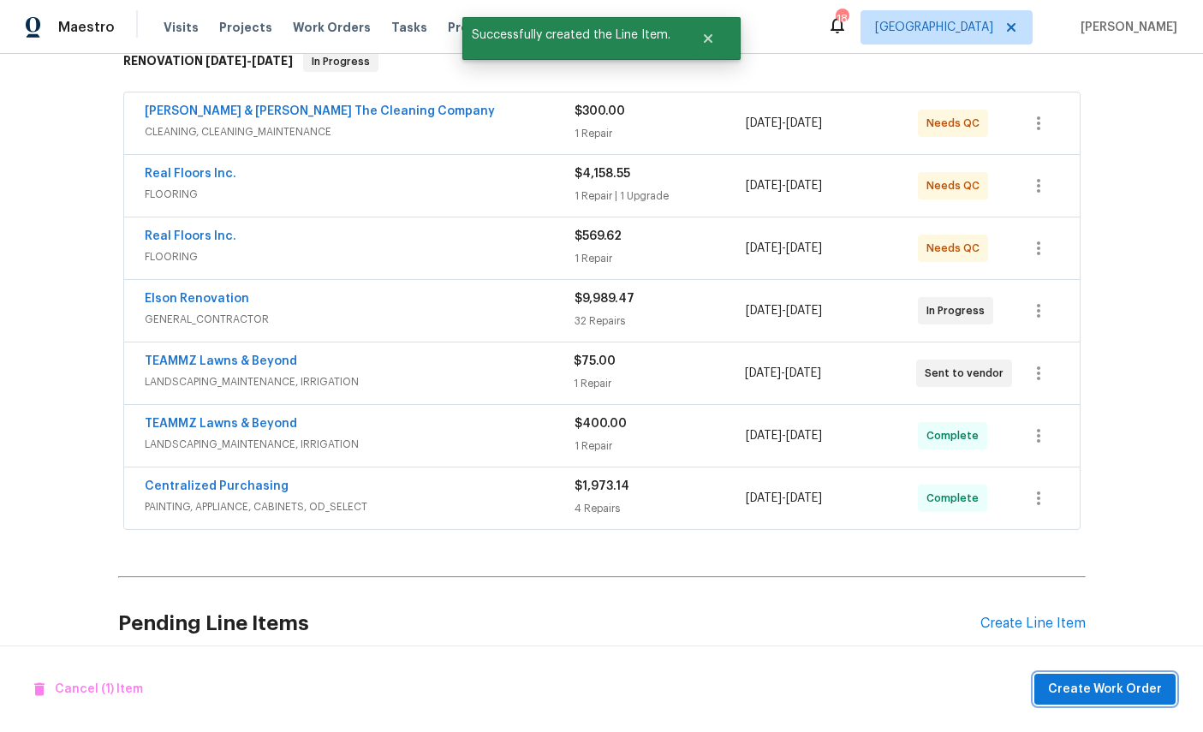
click at [1108, 695] on span "Create Work Order" at bounding box center [1105, 689] width 114 height 21
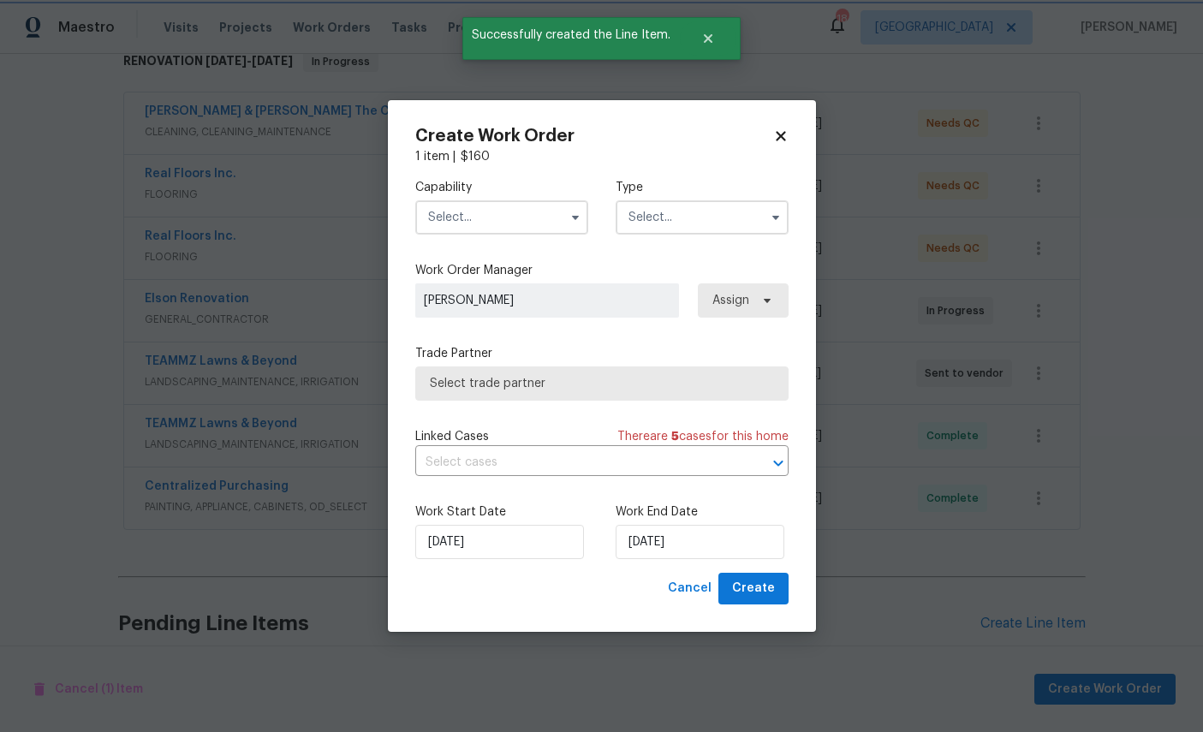
checkbox input "false"
click at [478, 232] on input "text" at bounding box center [501, 217] width 173 height 34
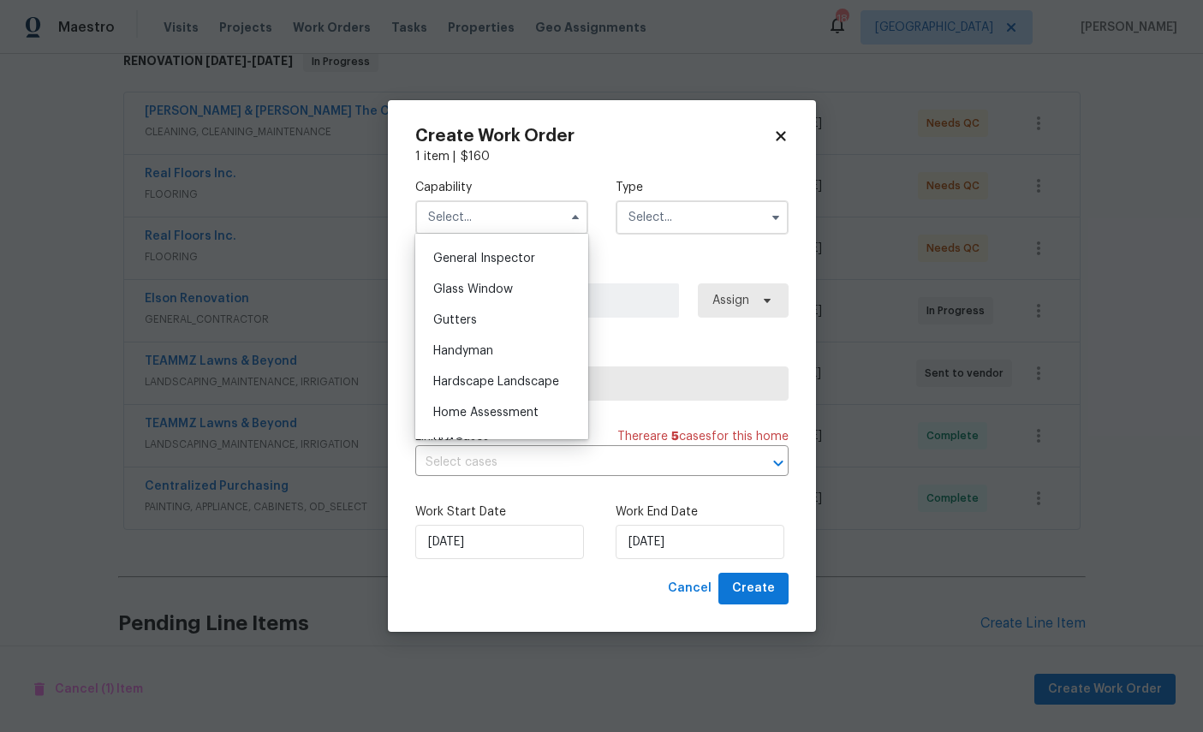
scroll to position [845, 0]
click at [515, 233] on span "General Contractor" at bounding box center [488, 227] width 110 height 12
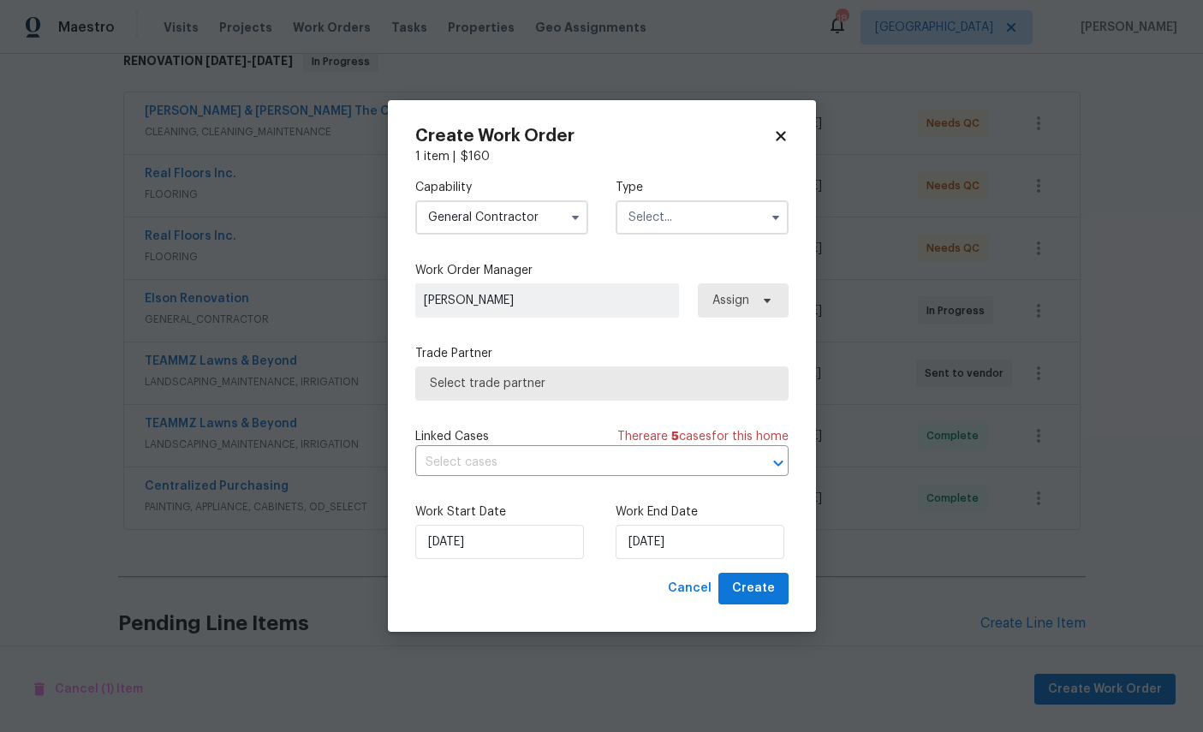
type input "General Contractor"
click at [696, 222] on input "text" at bounding box center [702, 217] width 173 height 34
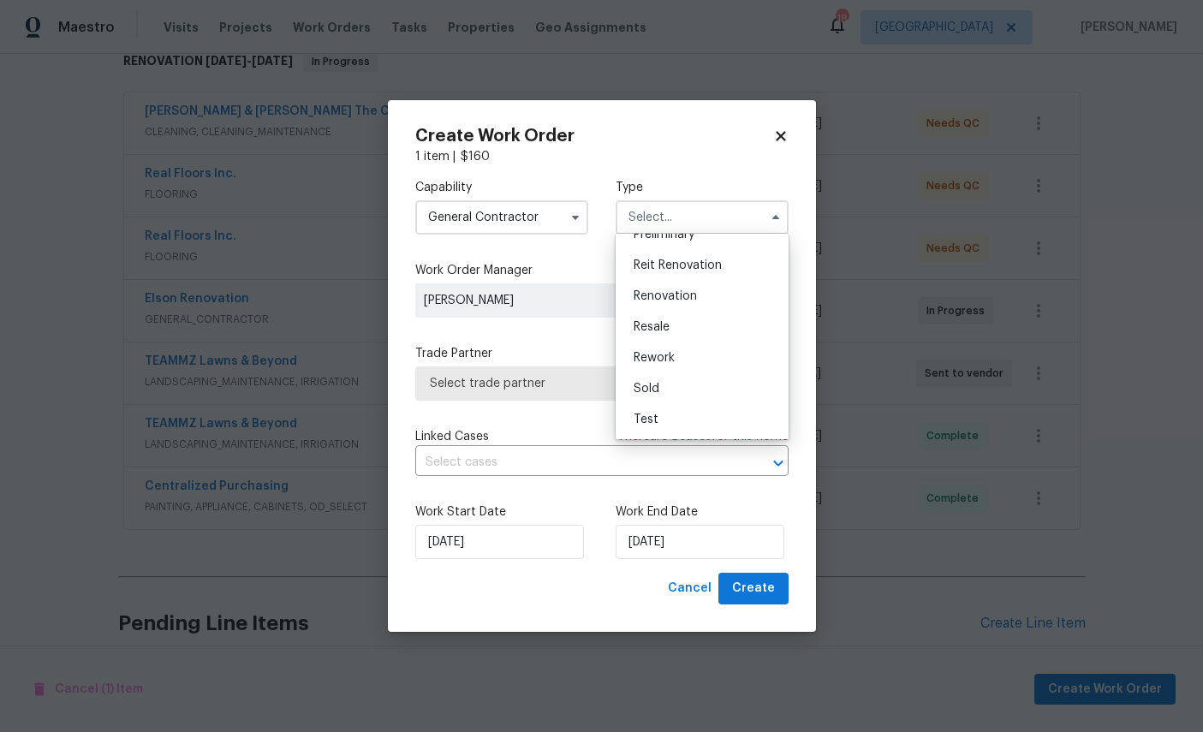
scroll to position [405, 0]
click at [680, 293] on span "Renovation" at bounding box center [665, 296] width 63 height 12
type input "Renovation"
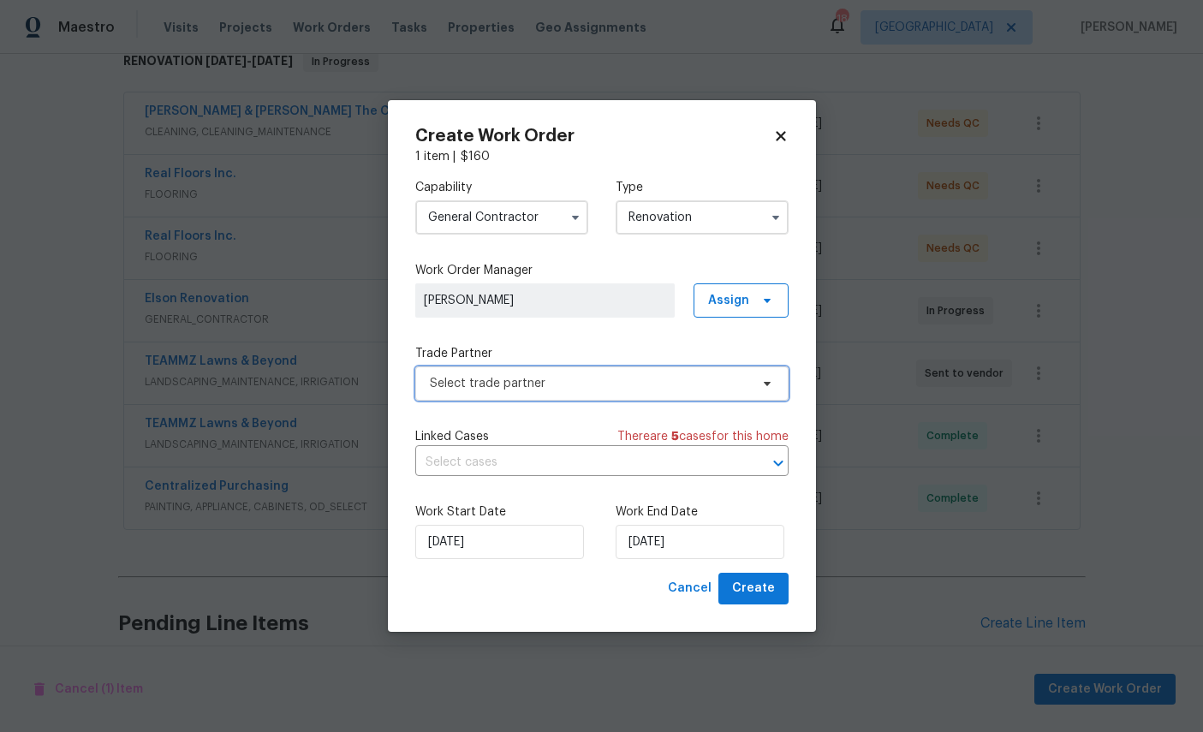
click at [583, 376] on span "Select trade partner" at bounding box center [589, 383] width 319 height 17
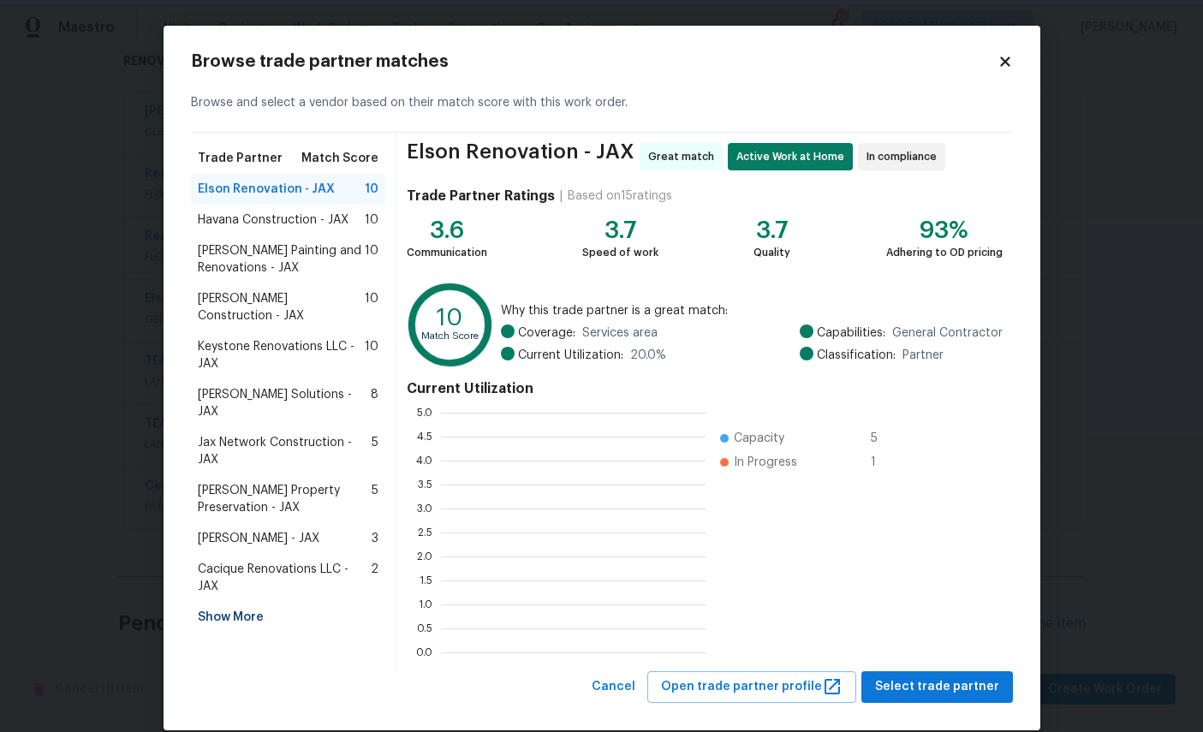
scroll to position [2, 2]
click at [950, 691] on span "Select trade partner" at bounding box center [937, 687] width 124 height 21
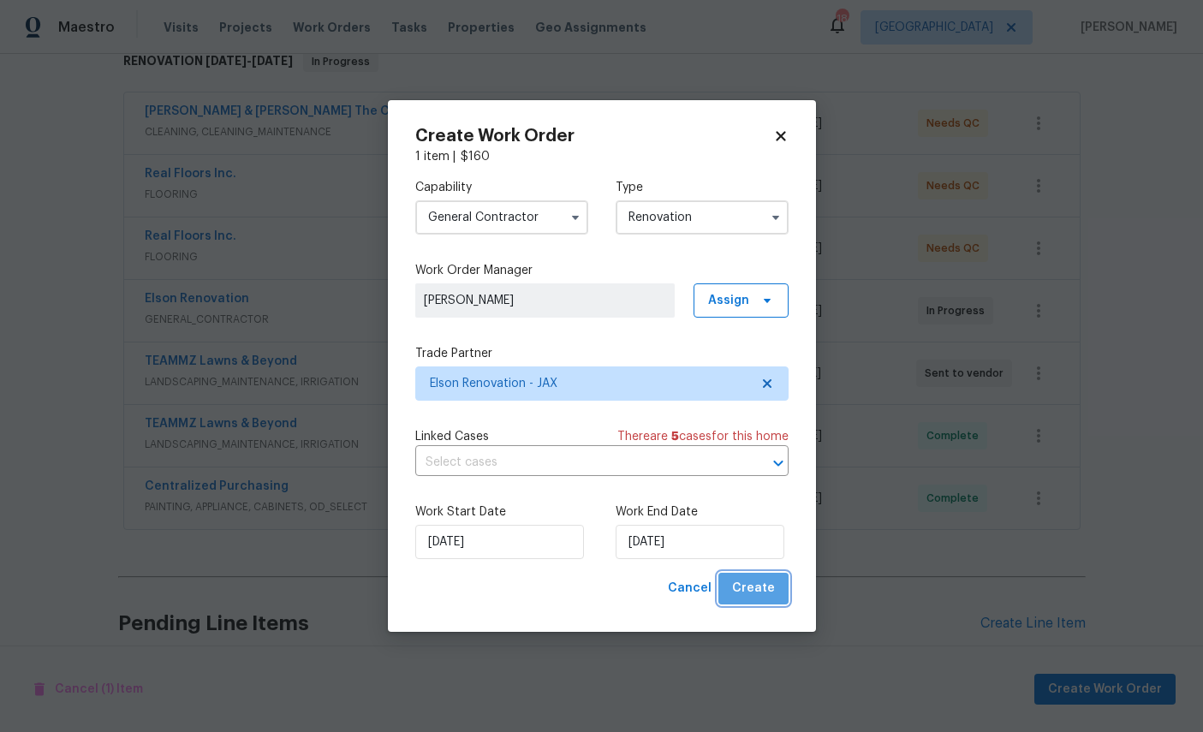
click at [752, 588] on span "Create" at bounding box center [753, 588] width 43 height 21
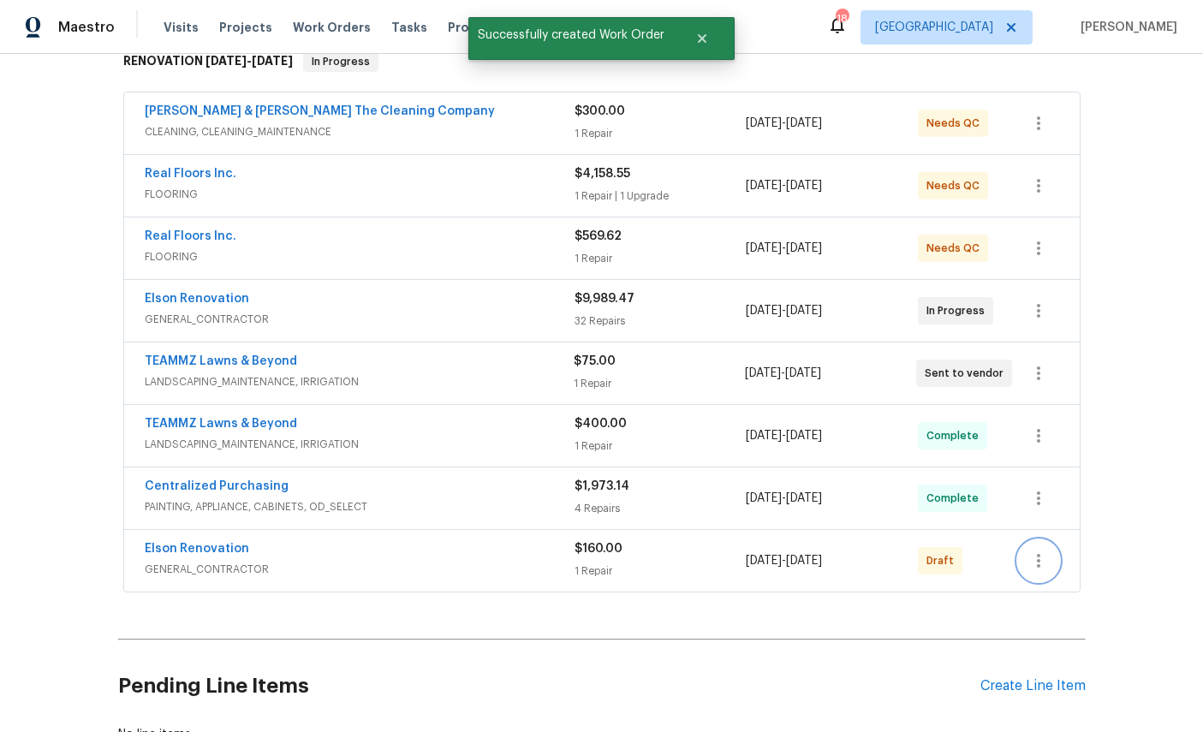
click at [1035, 551] on icon "button" at bounding box center [1039, 561] width 21 height 21
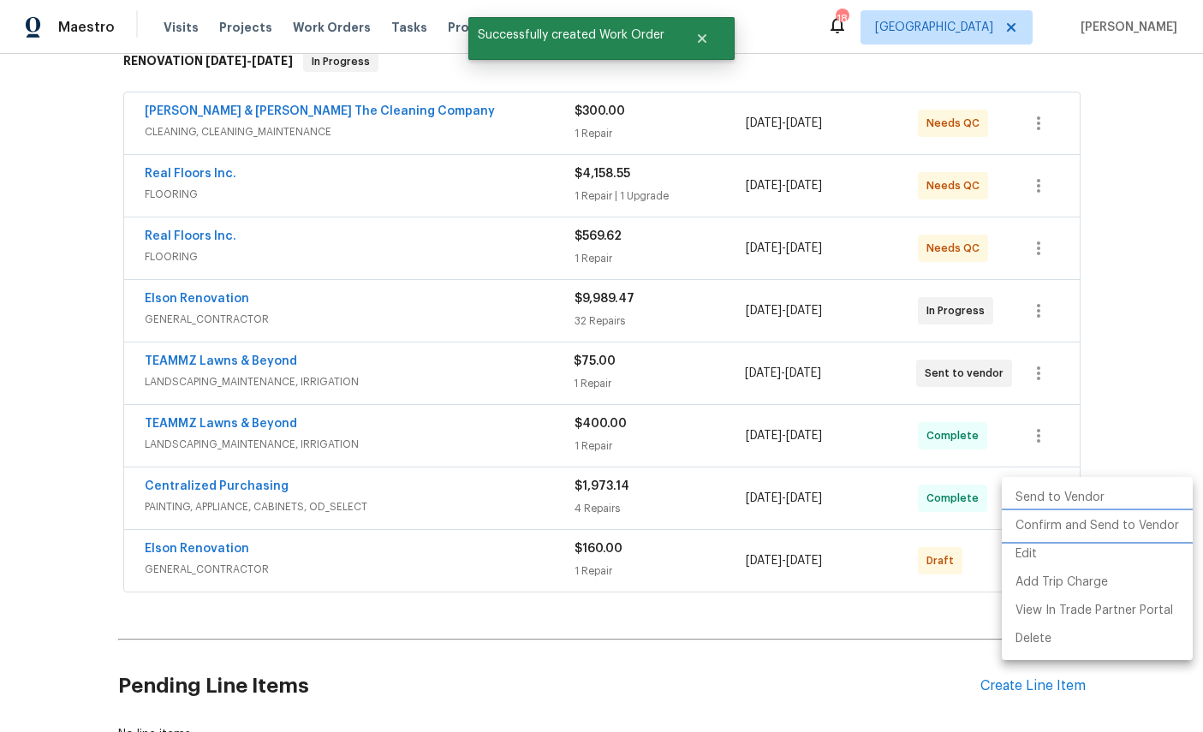
click at [1077, 532] on li "Confirm and Send to Vendor" at bounding box center [1097, 526] width 191 height 28
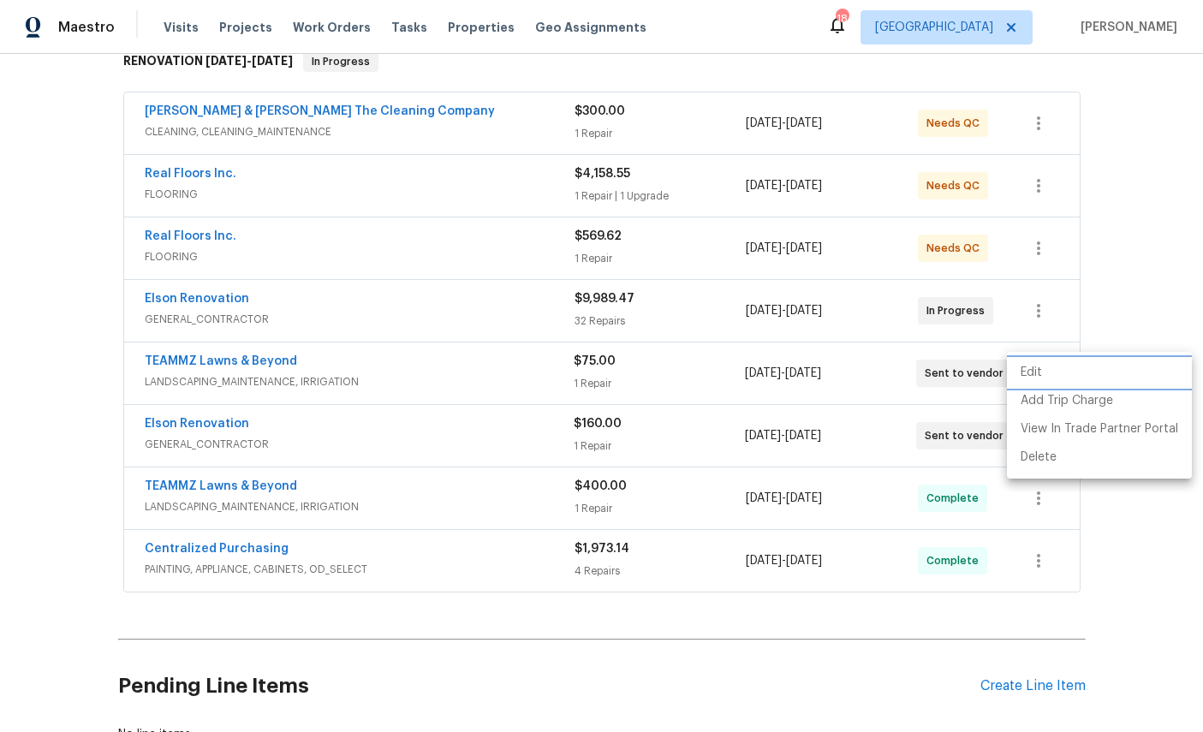
scroll to position [0, 0]
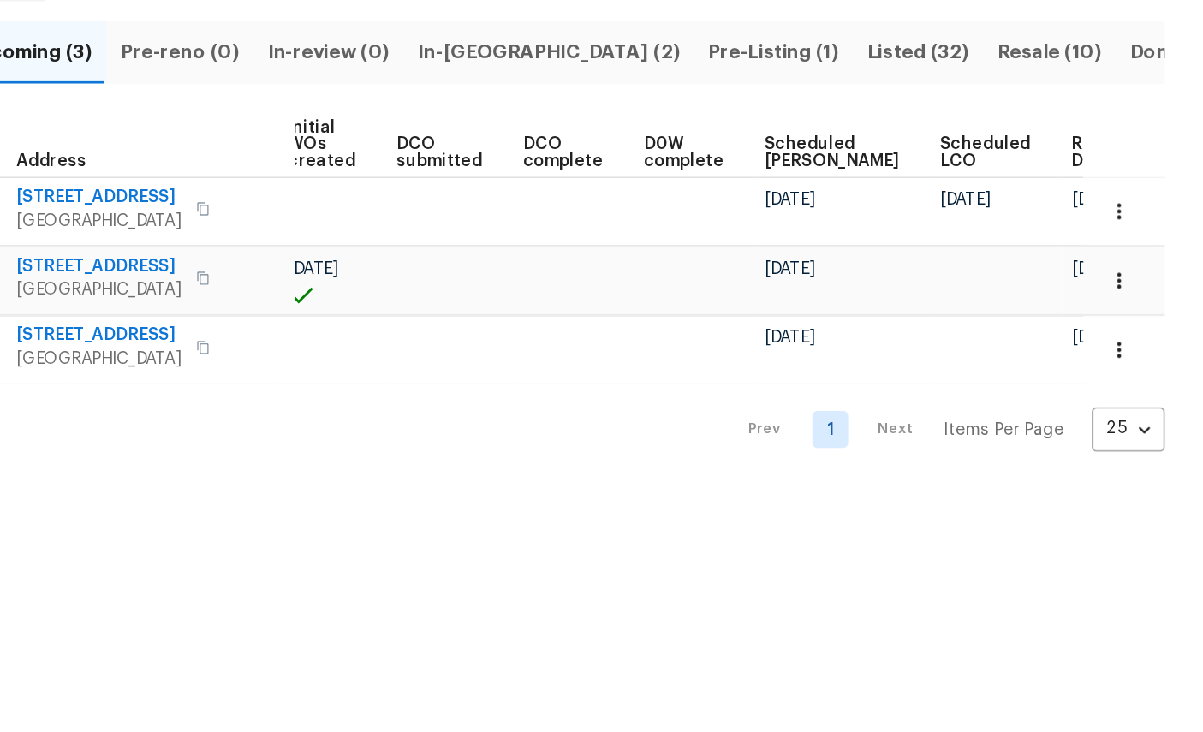
scroll to position [0, 223]
click at [1135, 355] on icon "button" at bounding box center [1143, 363] width 17 height 17
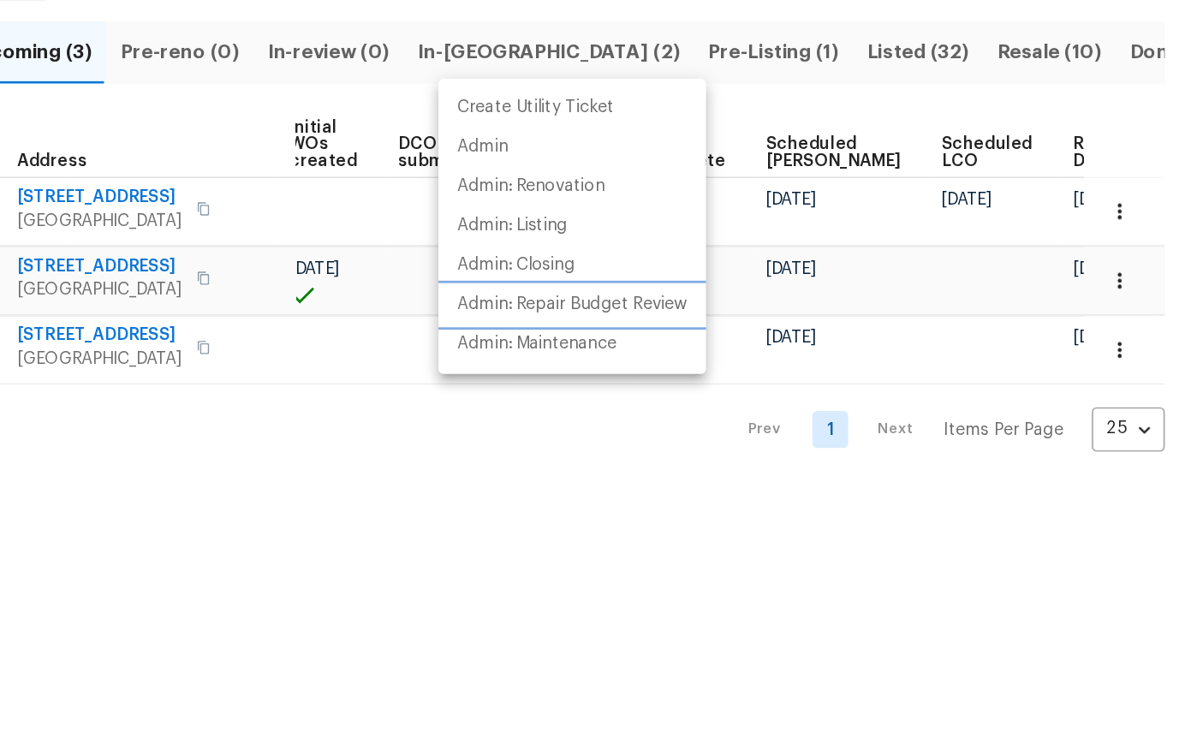
click at [669, 373] on p "Admin: Repair Budget Review" at bounding box center [751, 382] width 164 height 18
click at [425, 387] on div at bounding box center [601, 366] width 1203 height 732
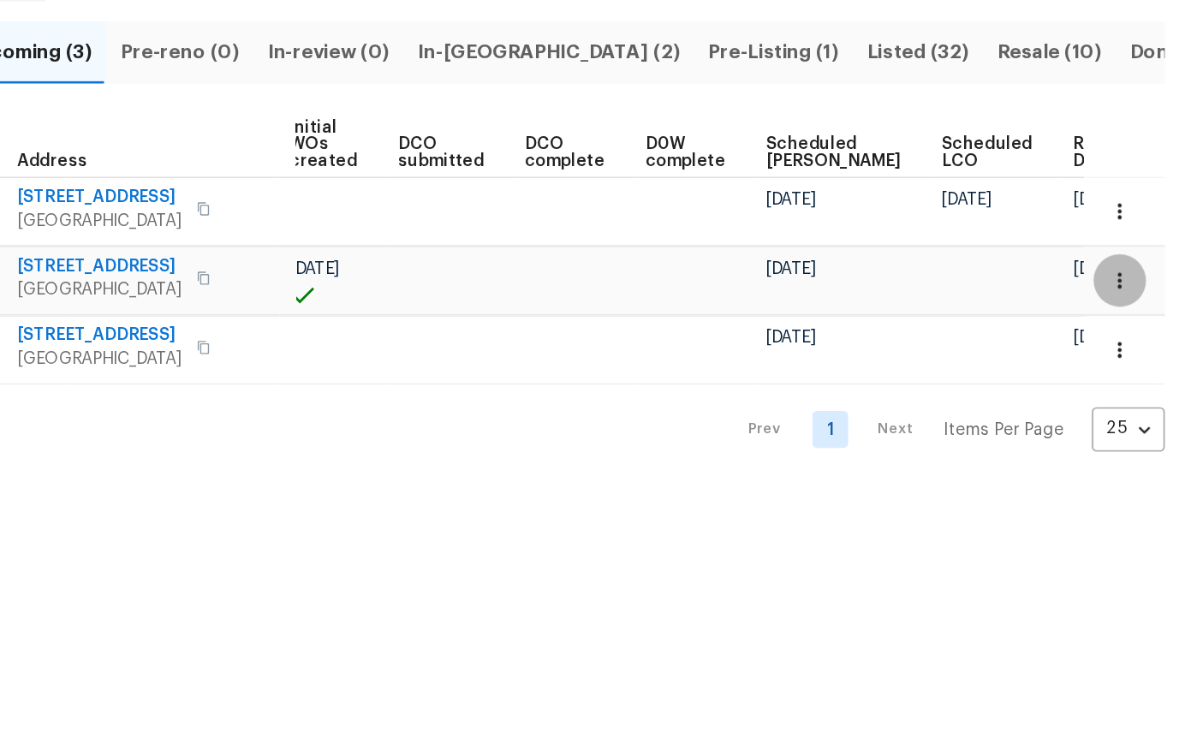
click at [1135, 355] on icon "button" at bounding box center [1143, 363] width 17 height 17
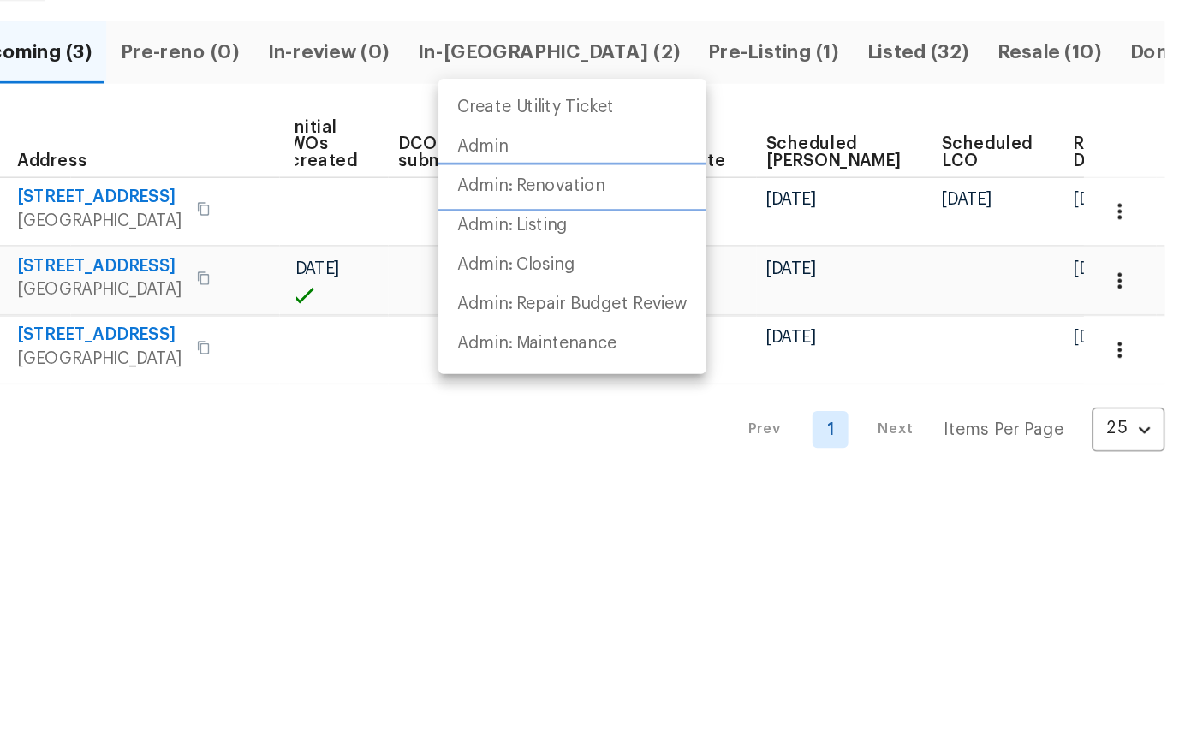
click at [669, 288] on p "Admin: Renovation" at bounding box center [721, 297] width 105 height 18
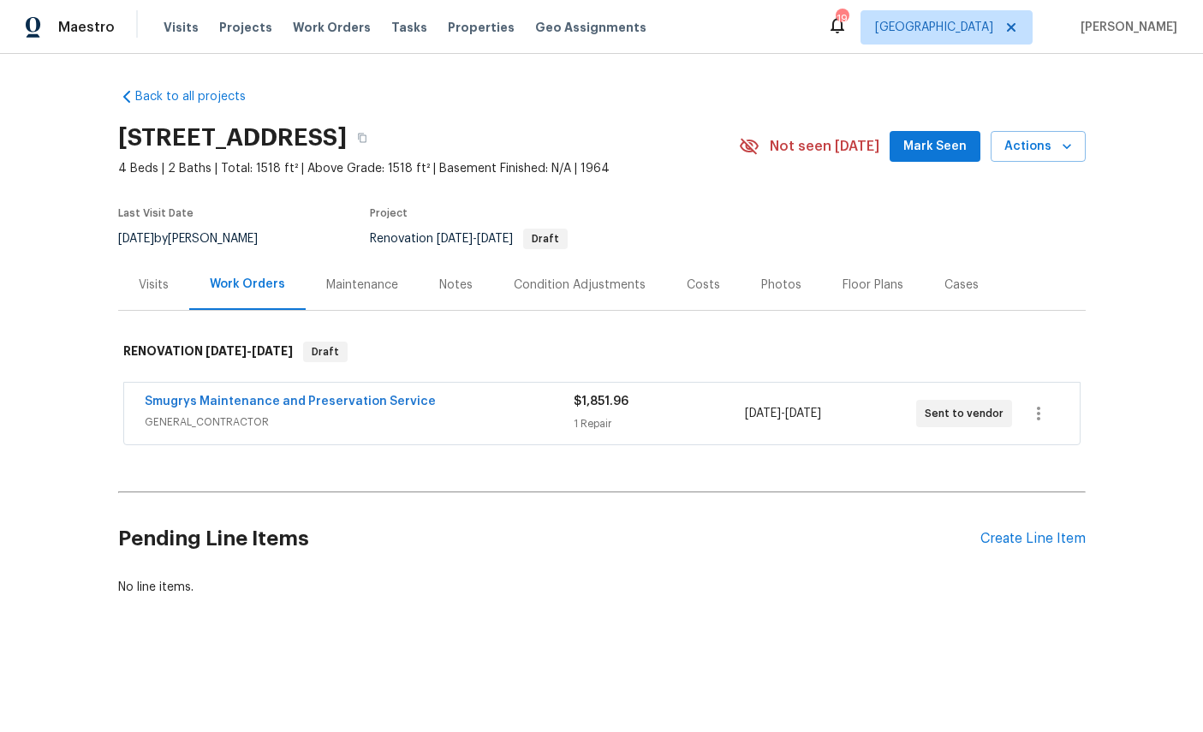
click at [587, 289] on div "Condition Adjustments" at bounding box center [580, 285] width 132 height 17
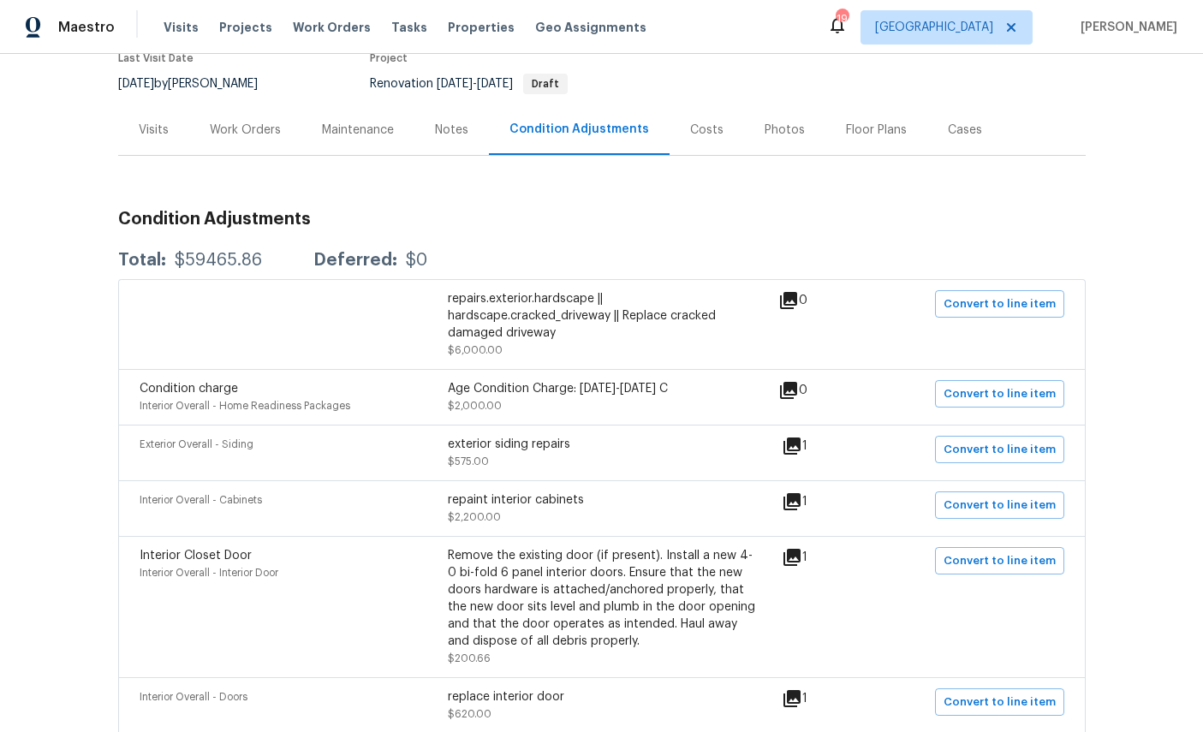
scroll to position [130, 0]
